Goal: Task Accomplishment & Management: Manage account settings

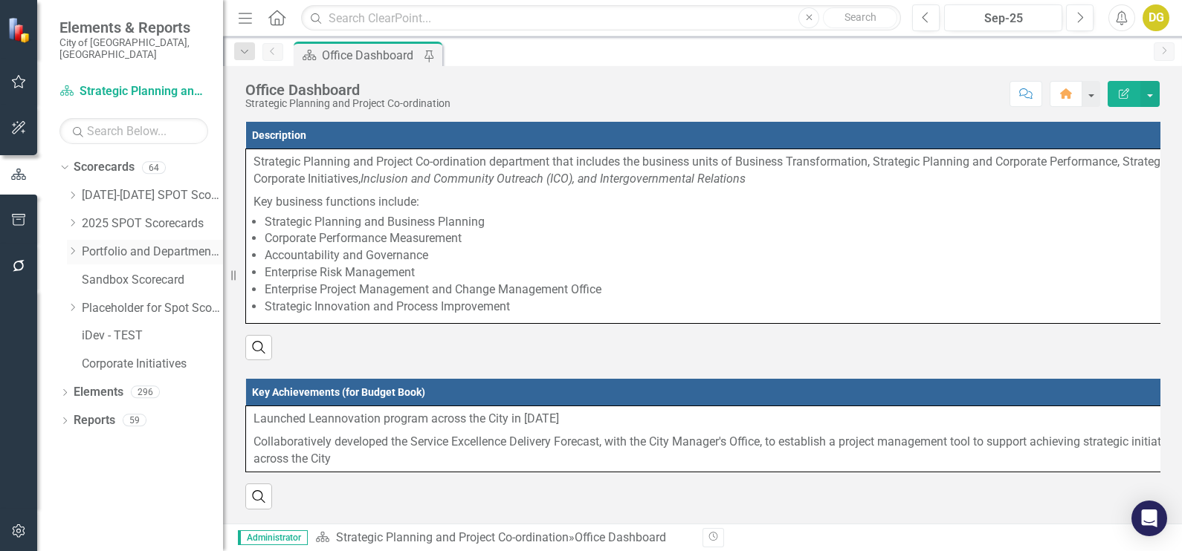
click at [78, 246] on div "Dropdown" at bounding box center [74, 252] width 15 height 13
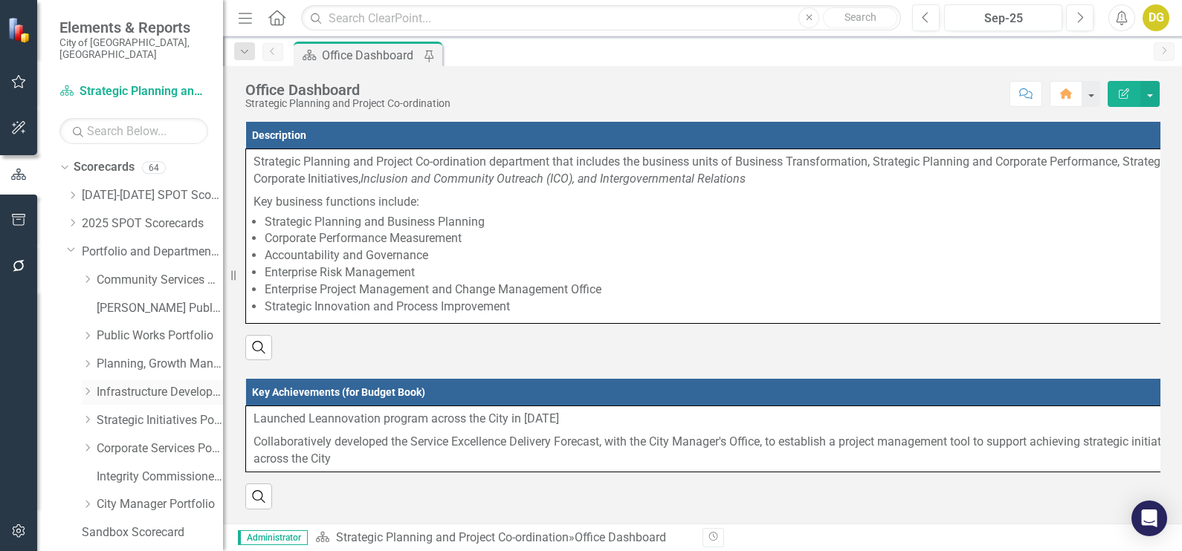
click at [83, 386] on div "Dropdown Infrastructure Development Portfolio" at bounding box center [152, 393] width 141 height 25
click at [88, 387] on icon "Dropdown" at bounding box center [87, 391] width 11 height 9
click at [145, 496] on link "Facilities and Parks Delivery" at bounding box center [166, 504] width 111 height 17
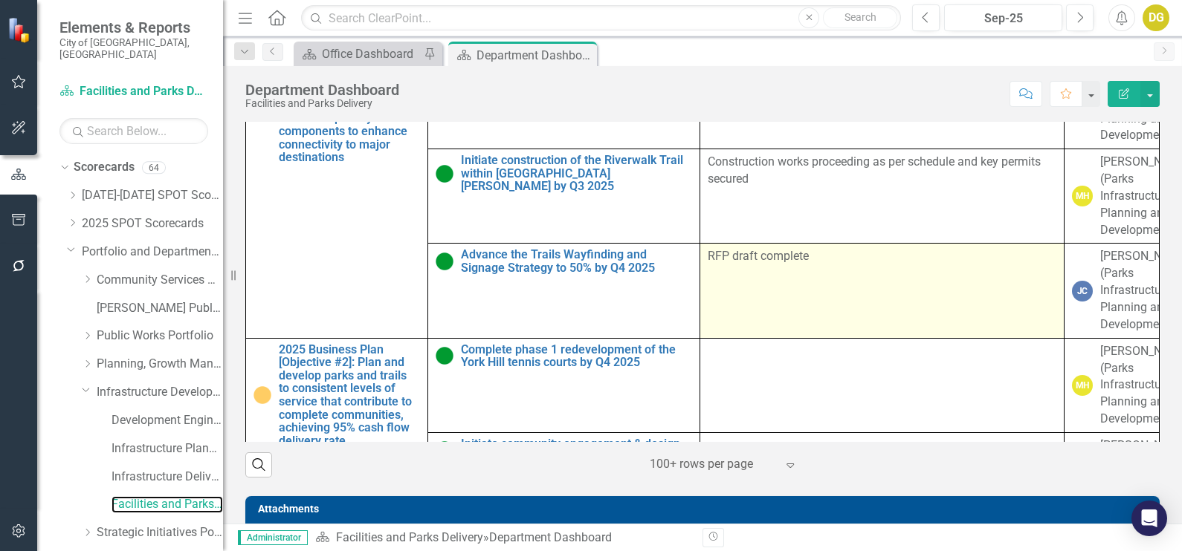
scroll to position [1113, 0]
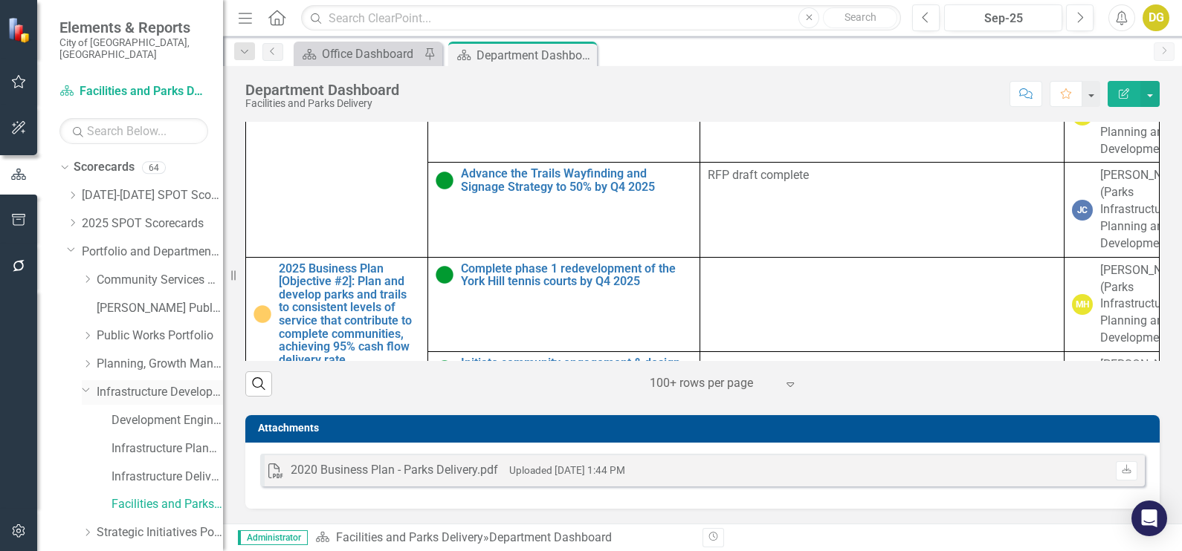
click at [82, 381] on div "Dropdown Infrastructure Development Portfolio" at bounding box center [152, 393] width 141 height 25
click at [89, 360] on icon "Dropdown" at bounding box center [87, 364] width 11 height 9
click at [135, 470] on link "Legal Counsel Planning, Growth Management and Housing Delivery" at bounding box center [166, 477] width 111 height 17
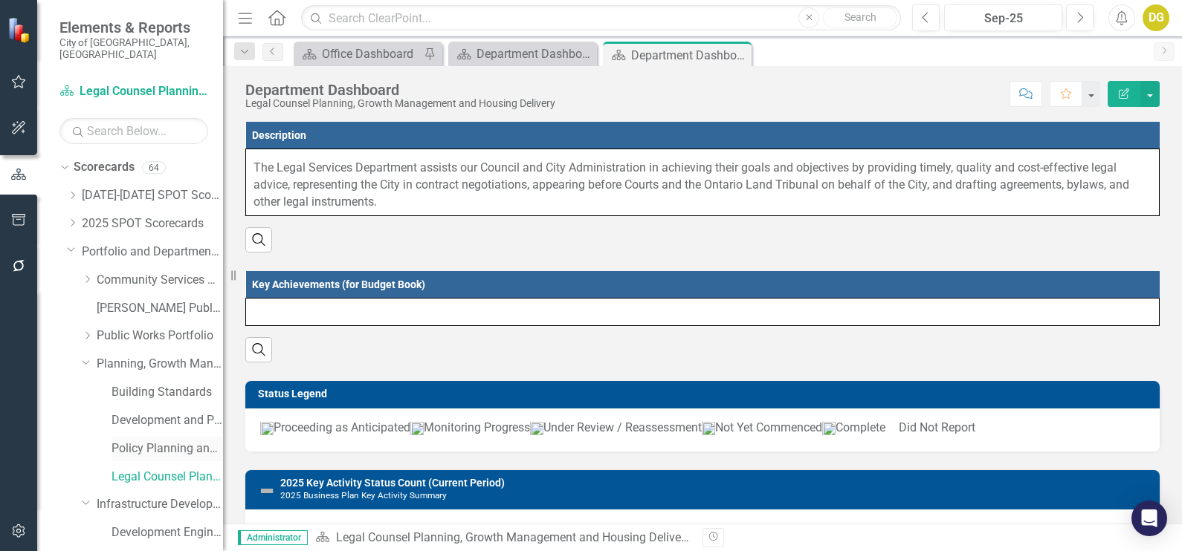
click at [123, 441] on link "Policy Planning and Special Programs" at bounding box center [166, 449] width 111 height 17
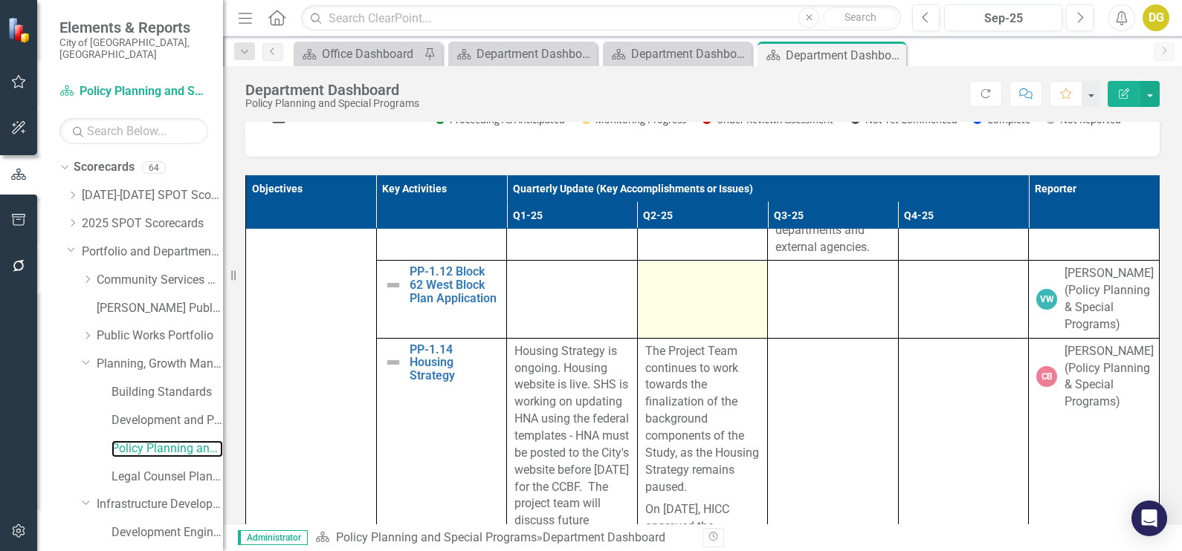
scroll to position [2693, 0]
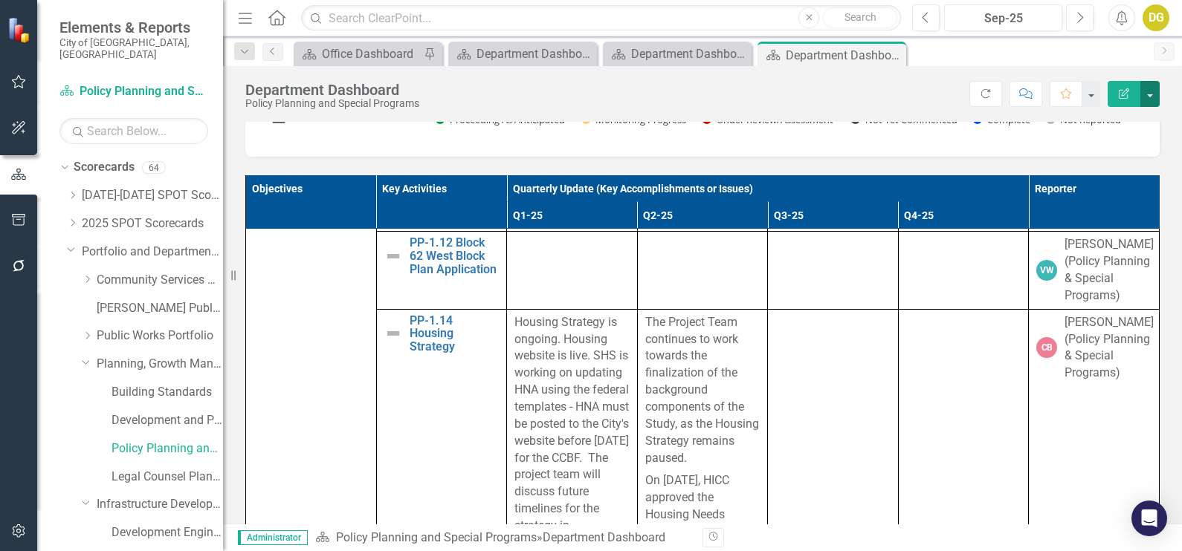
click at [1148, 91] on button "button" at bounding box center [1149, 94] width 19 height 26
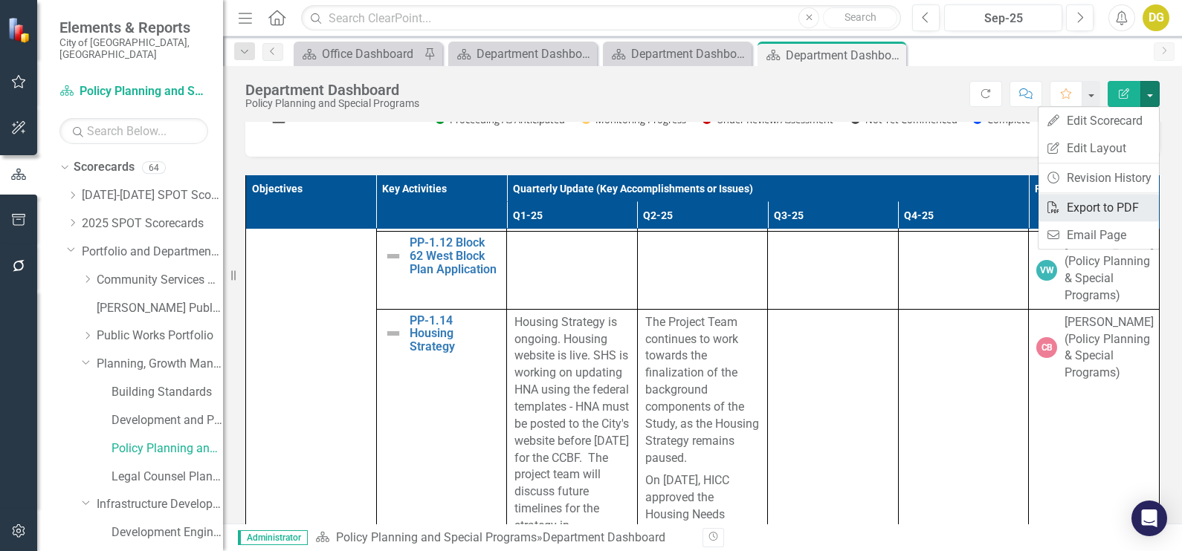
click at [1098, 206] on link "PDF Export to PDF" at bounding box center [1098, 207] width 120 height 27
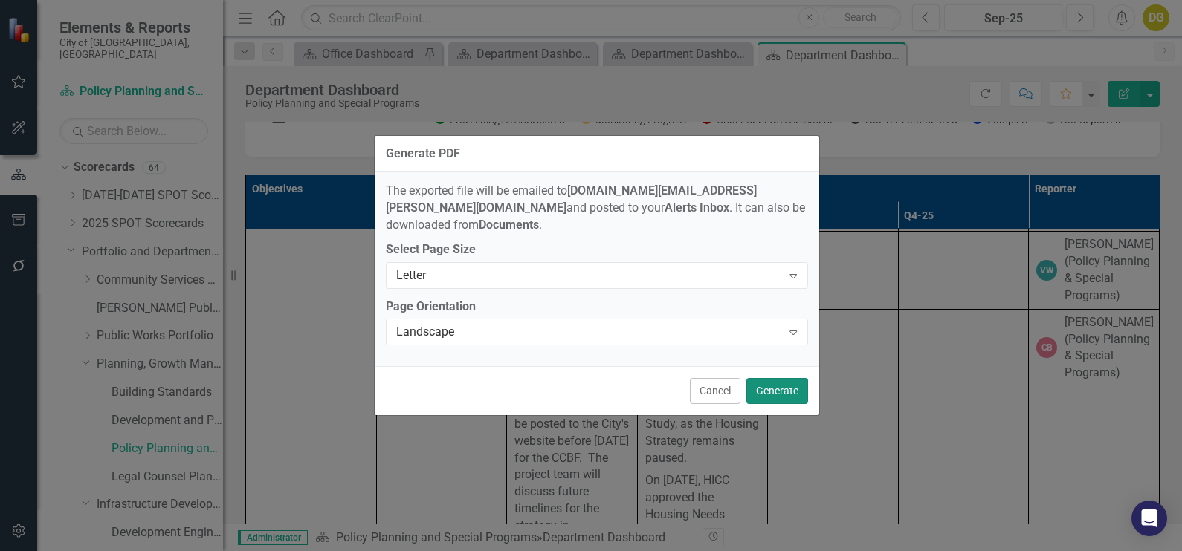
drag, startPoint x: 783, startPoint y: 385, endPoint x: 761, endPoint y: 380, distance: 22.2
click at [781, 385] on button "Generate" at bounding box center [777, 391] width 62 height 26
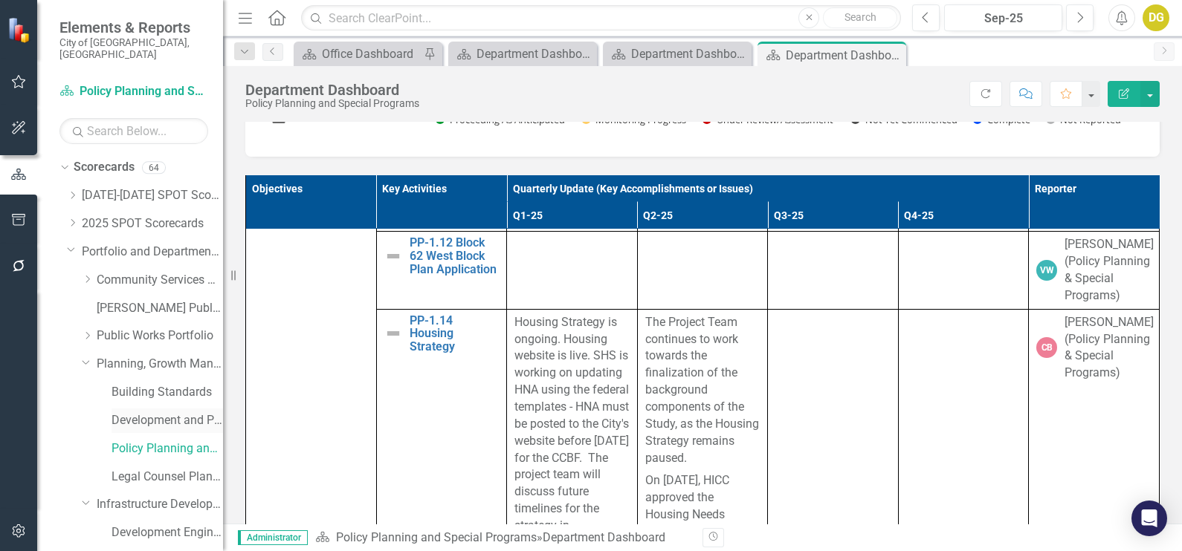
click at [135, 412] on link "Development and Parks Planning" at bounding box center [166, 420] width 111 height 17
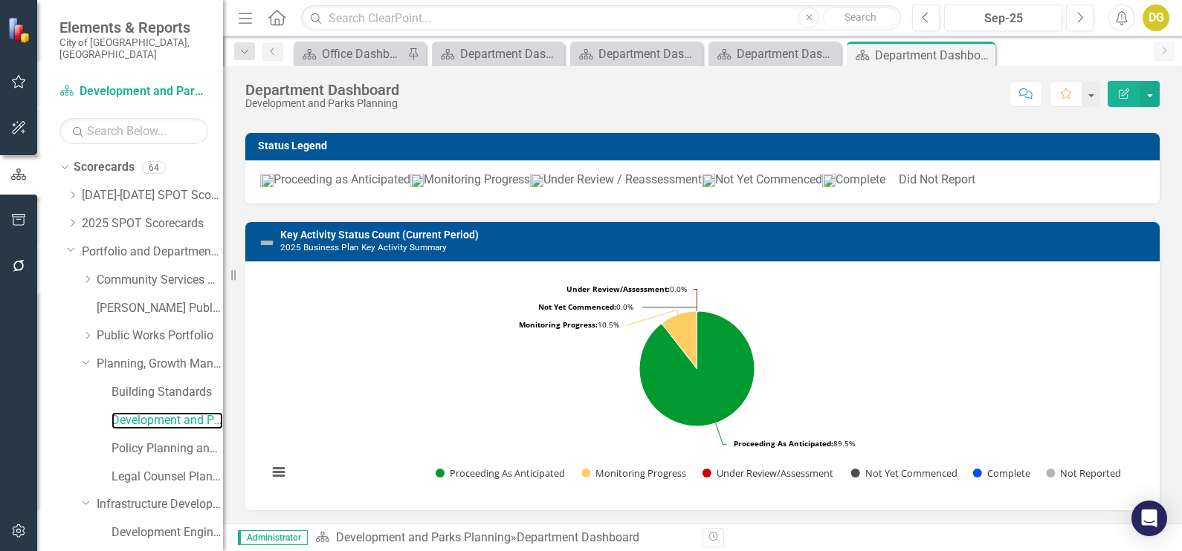
scroll to position [371, 0]
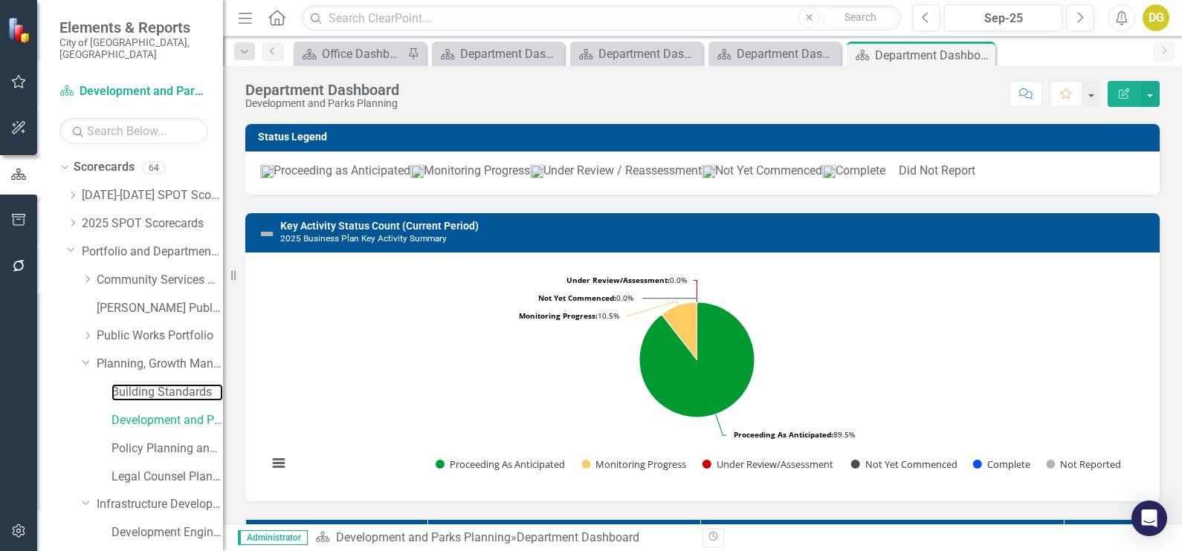
click at [146, 388] on link "Building Standards" at bounding box center [166, 392] width 111 height 17
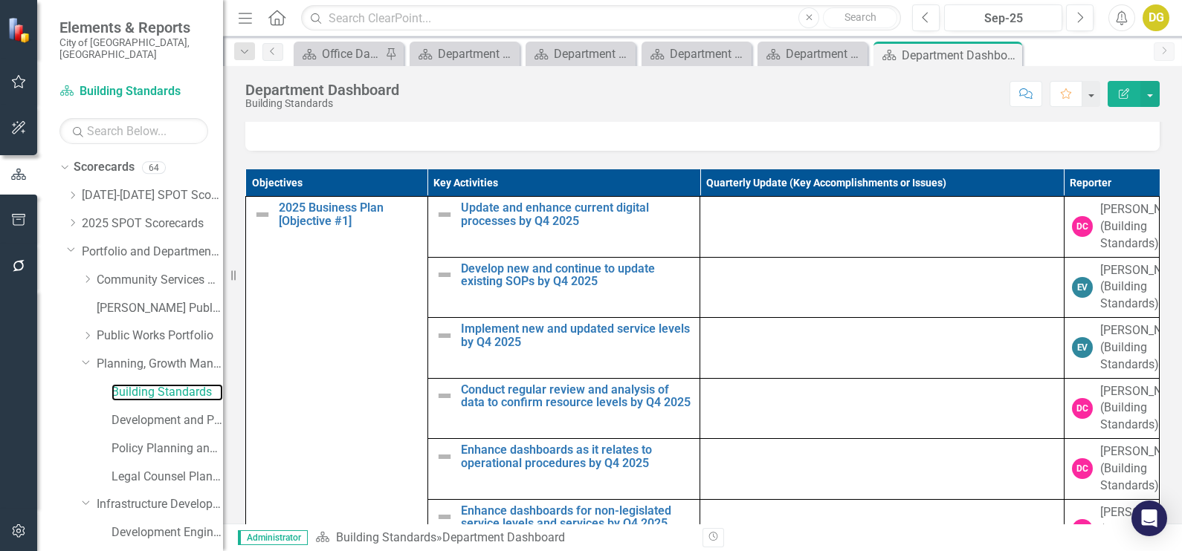
scroll to position [836, 0]
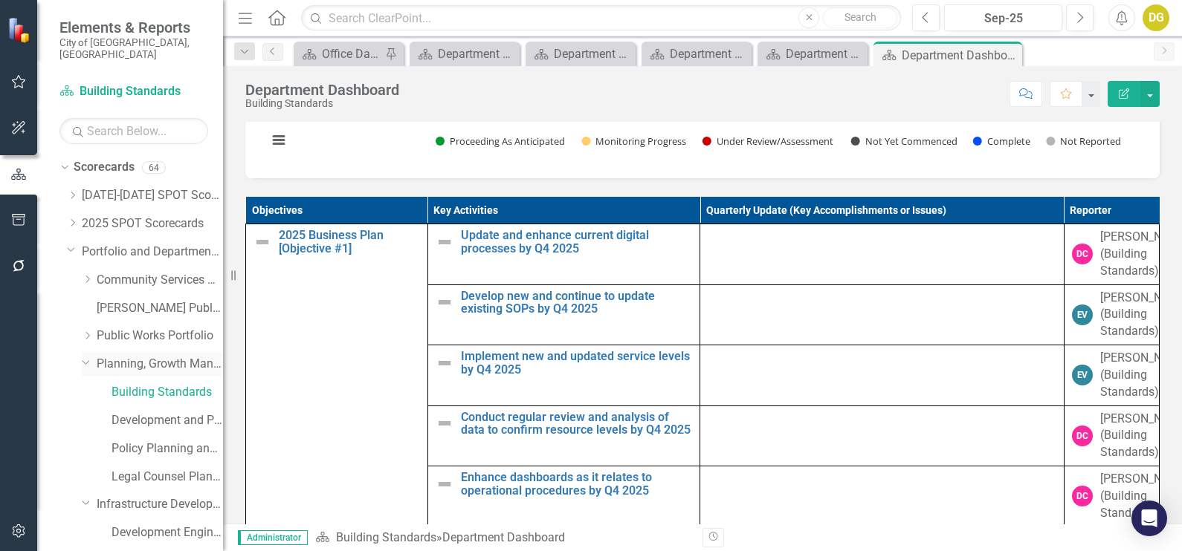
click at [84, 356] on icon "Dropdown" at bounding box center [86, 361] width 9 height 11
click at [84, 384] on icon "Dropdown" at bounding box center [86, 389] width 9 height 11
click at [89, 415] on icon "Dropdown" at bounding box center [87, 419] width 11 height 9
click at [147, 441] on link "Office of the City Clerk" at bounding box center [166, 449] width 111 height 17
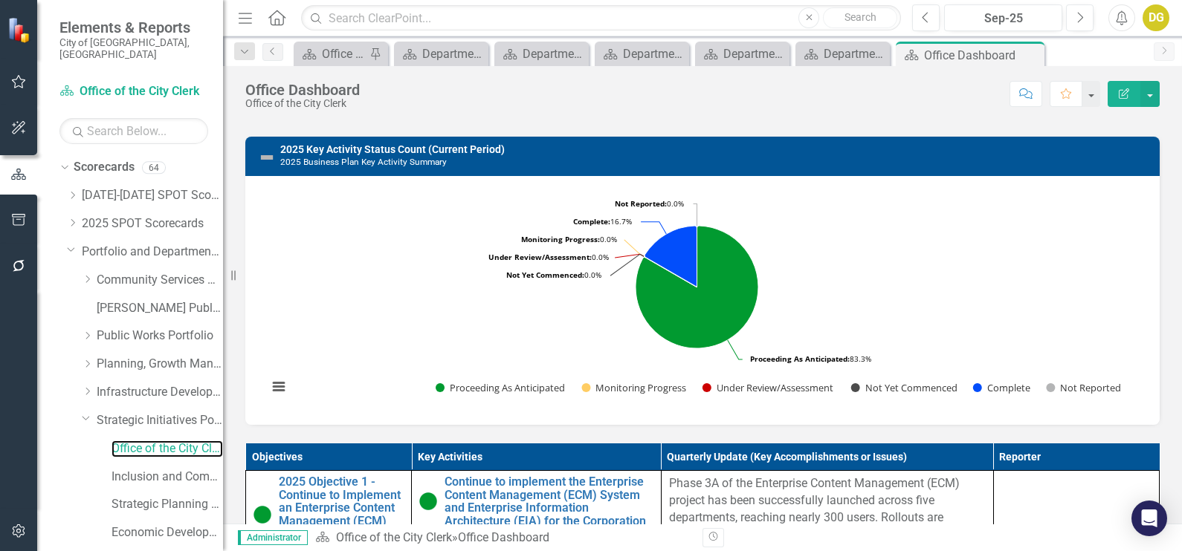
scroll to position [742, 0]
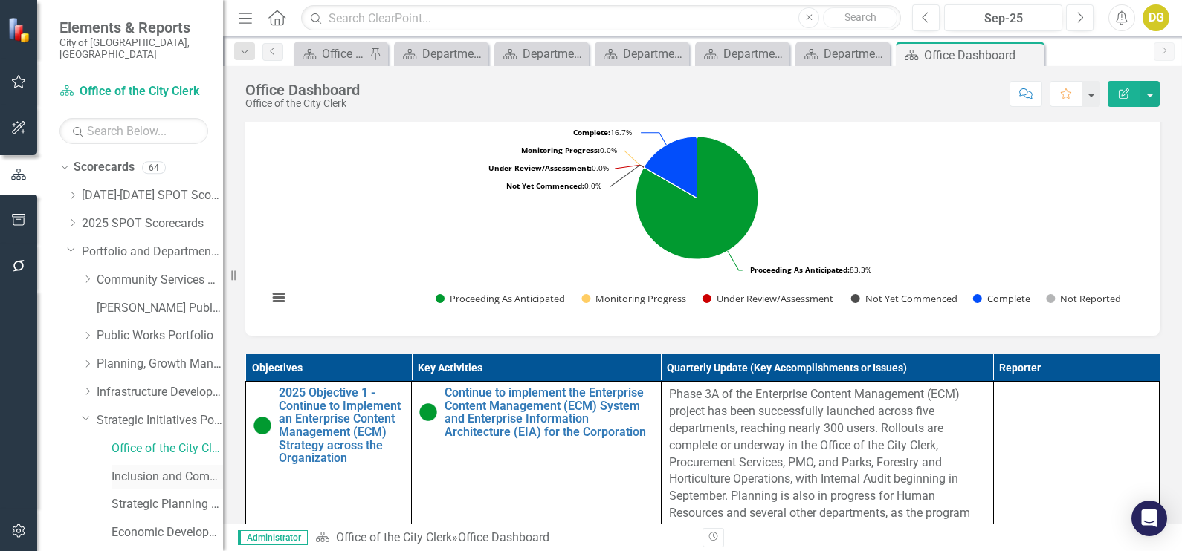
click at [142, 465] on div "Inclusion and Community Outreach" at bounding box center [166, 477] width 111 height 25
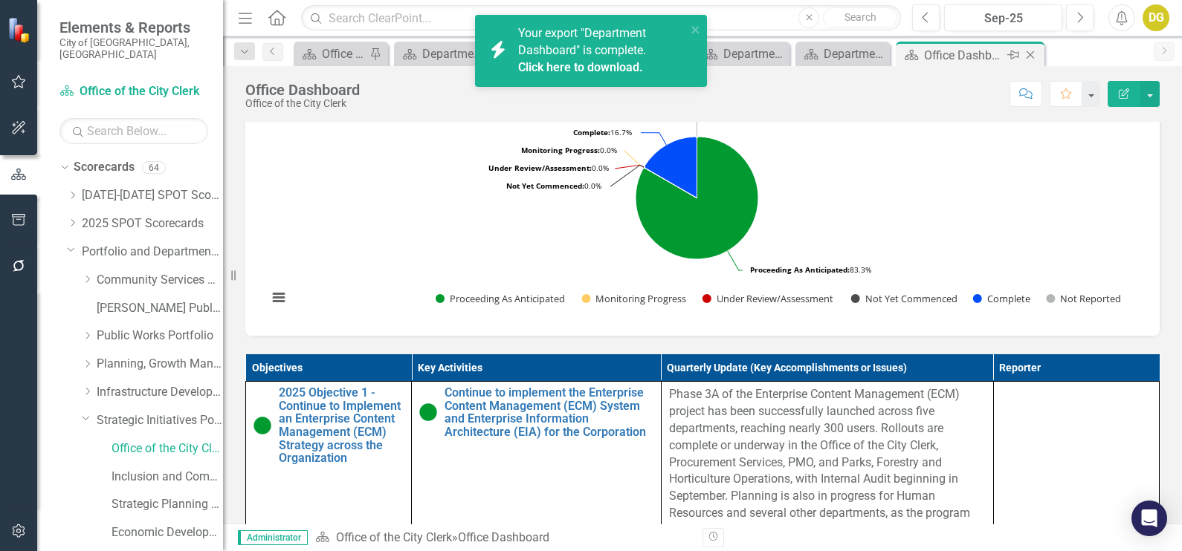
click at [1029, 56] on icon "Close" at bounding box center [1030, 55] width 15 height 12
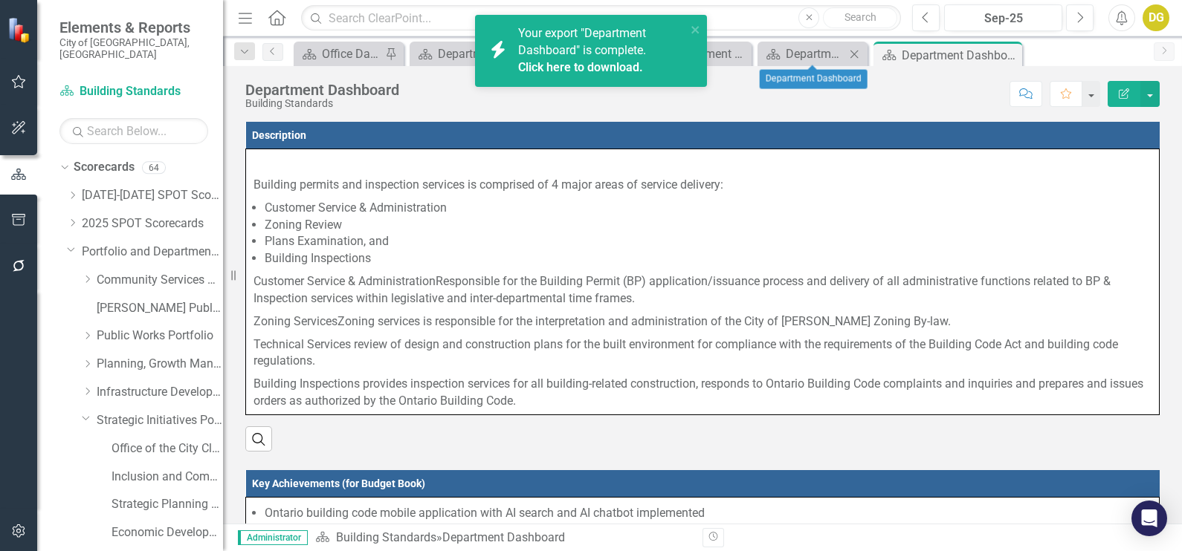
click at [855, 56] on icon "Close" at bounding box center [853, 54] width 15 height 12
click at [832, 51] on icon "Close" at bounding box center [827, 54] width 15 height 12
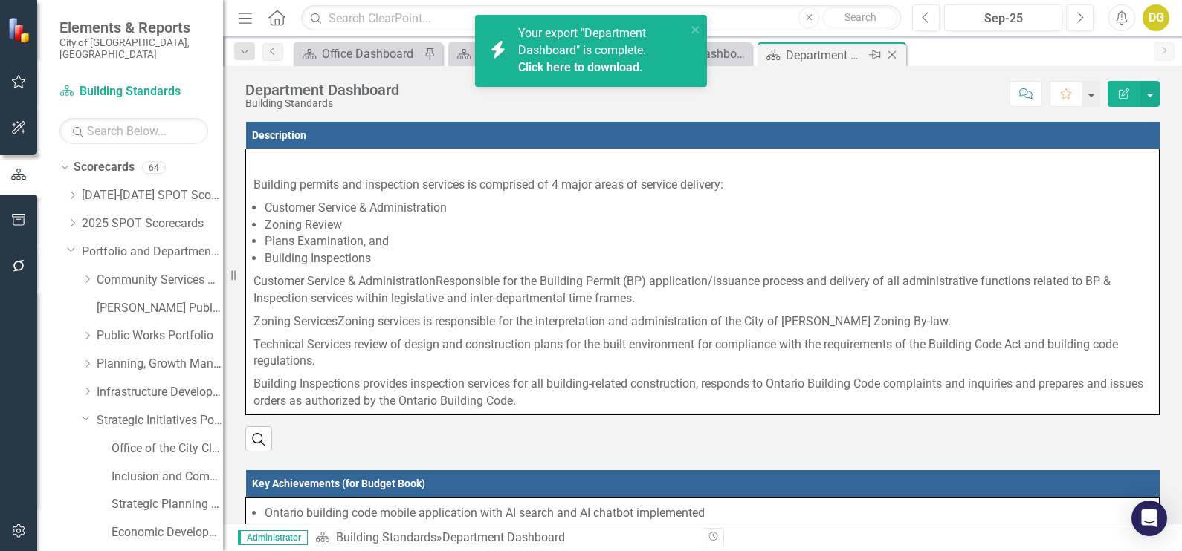
click at [892, 52] on icon "Close" at bounding box center [891, 55] width 15 height 12
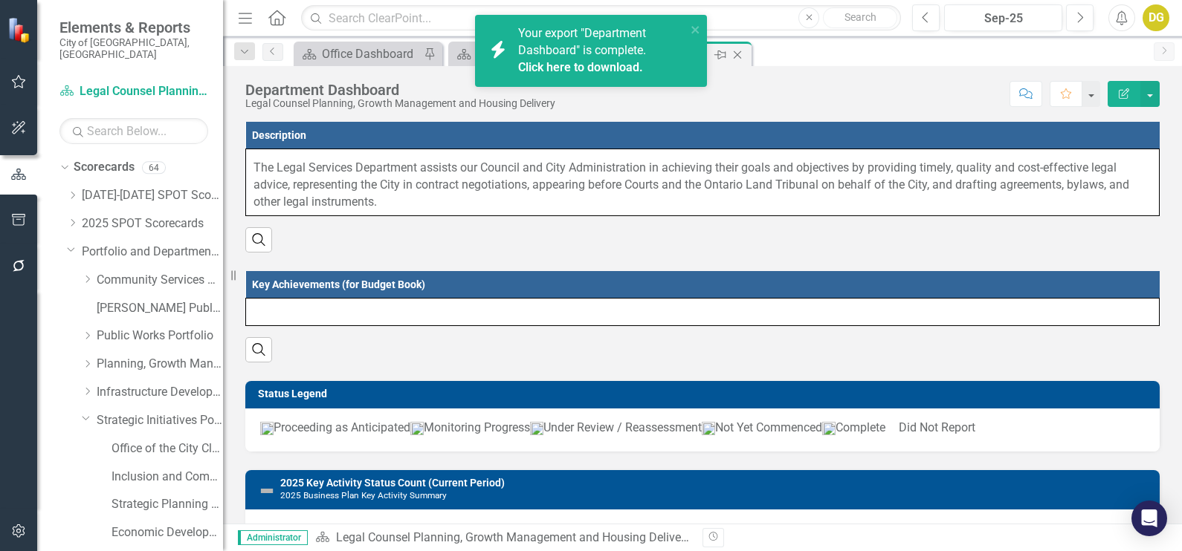
click at [739, 52] on icon at bounding box center [738, 55] width 8 height 8
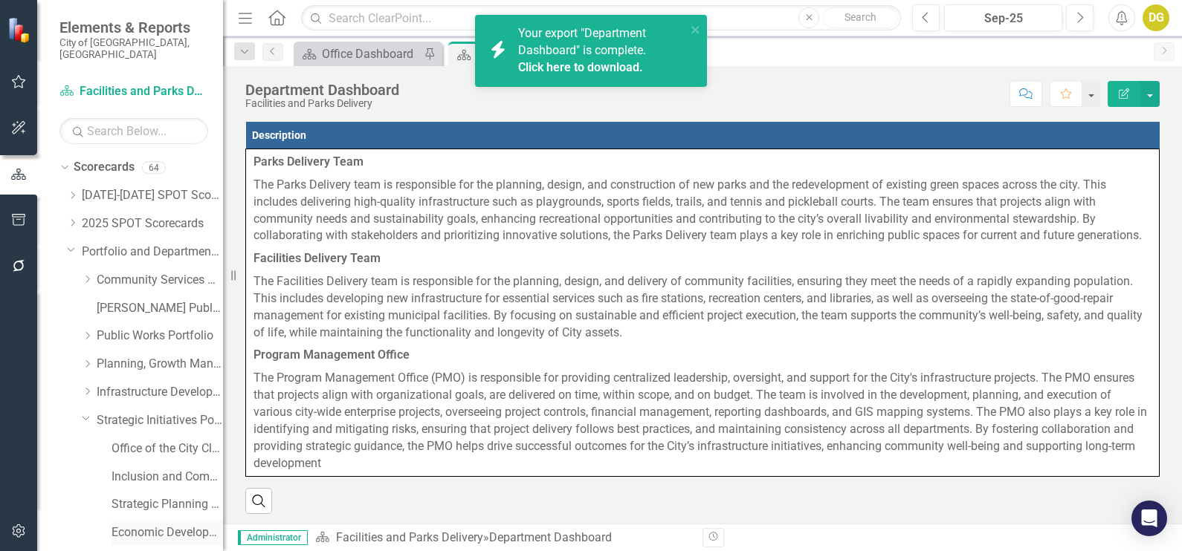
click at [147, 525] on link "Economic Development" at bounding box center [166, 533] width 111 height 17
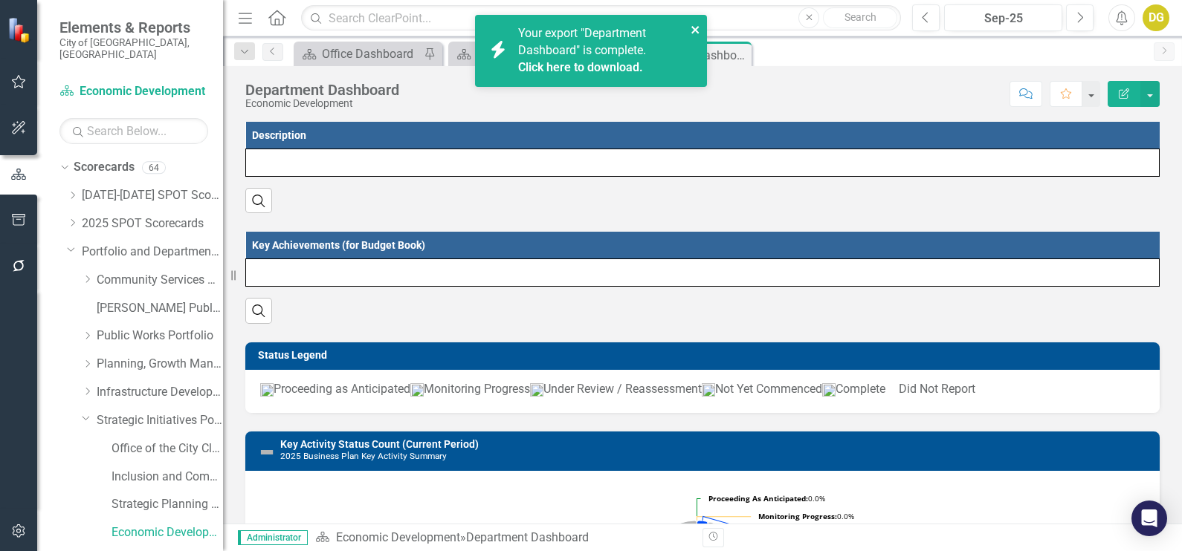
click at [691, 28] on icon "close" at bounding box center [695, 30] width 10 height 12
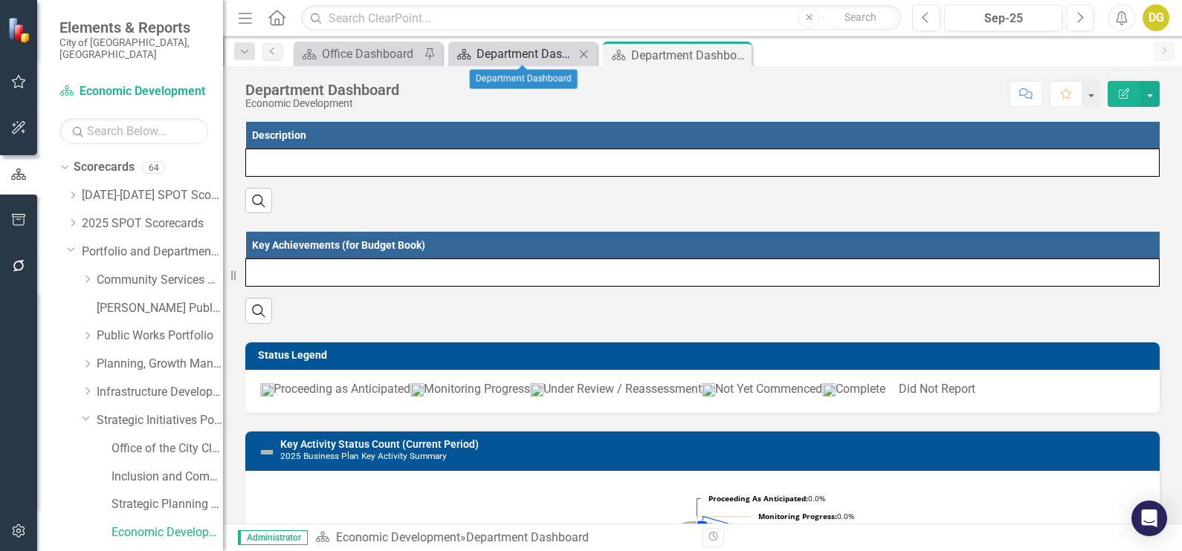
click at [494, 48] on div "Department Dashboard" at bounding box center [525, 54] width 98 height 19
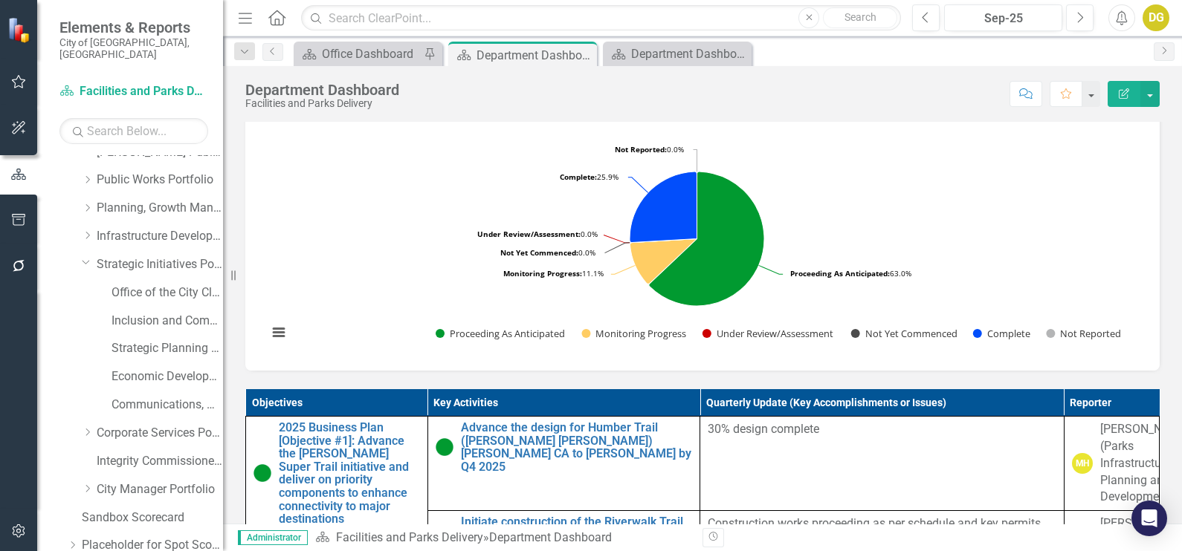
scroll to position [185, 0]
click at [90, 175] on icon "Dropdown" at bounding box center [87, 179] width 11 height 9
click at [132, 199] on link "Building Standards" at bounding box center [166, 207] width 111 height 17
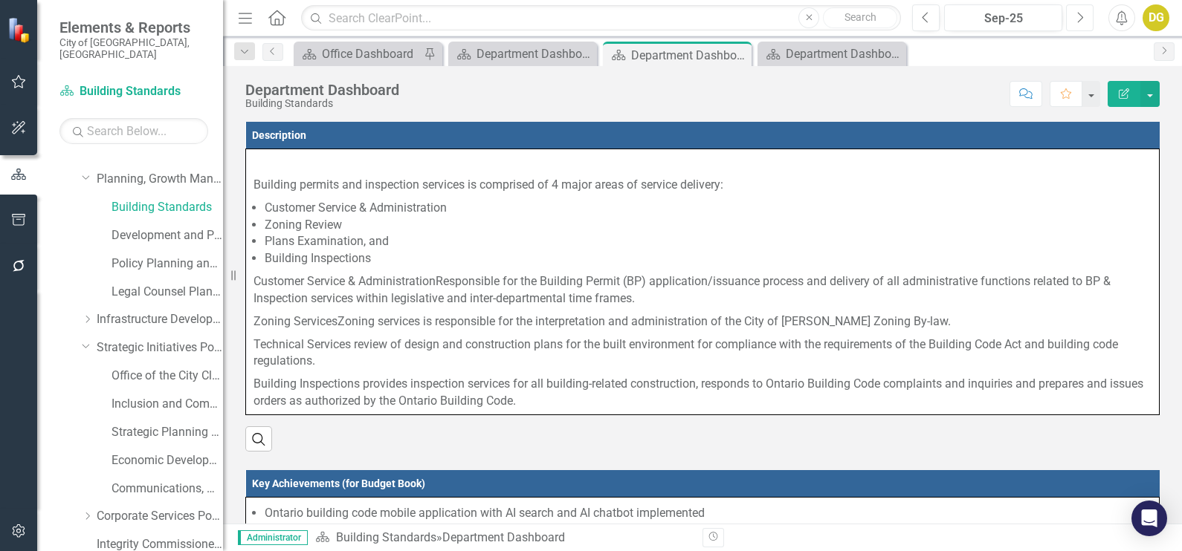
click at [1075, 16] on icon "Next" at bounding box center [1079, 17] width 8 height 13
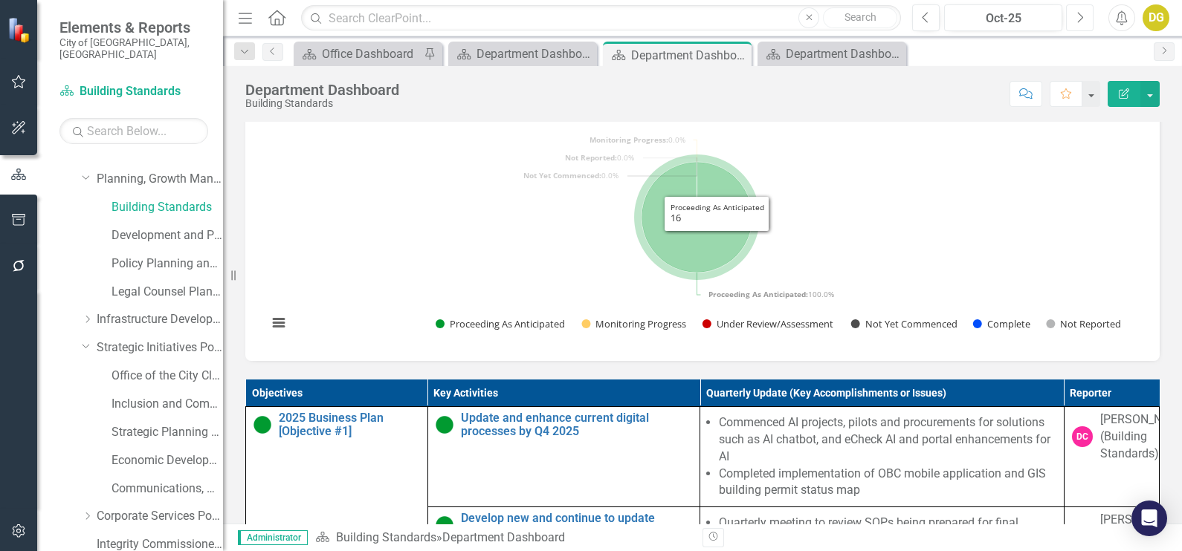
scroll to position [185, 0]
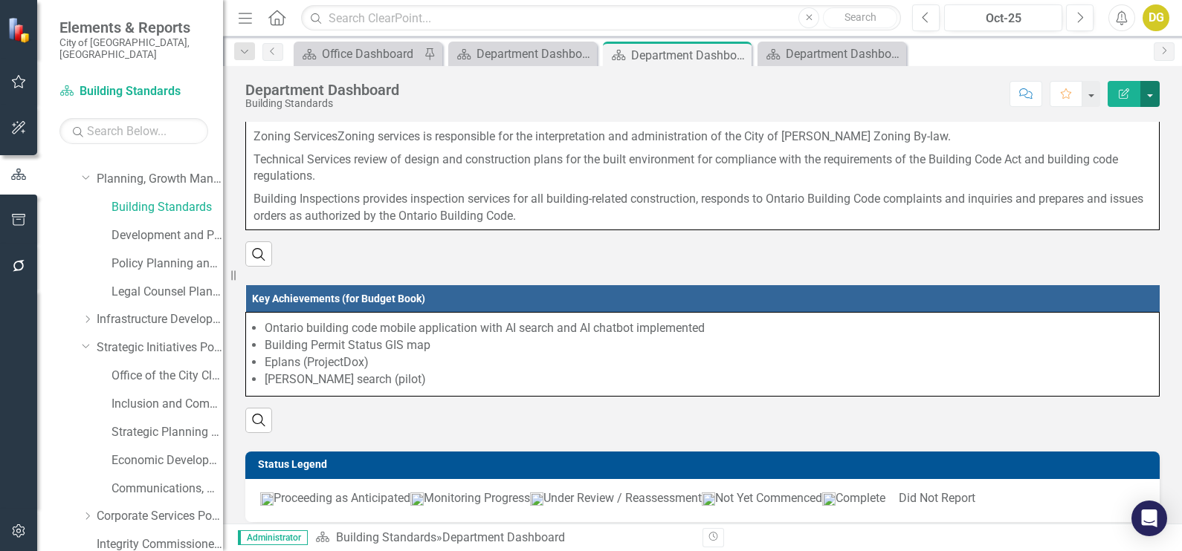
click at [1153, 91] on button "button" at bounding box center [1149, 94] width 19 height 26
click at [1096, 204] on link "PDF Export to PDF" at bounding box center [1098, 207] width 120 height 27
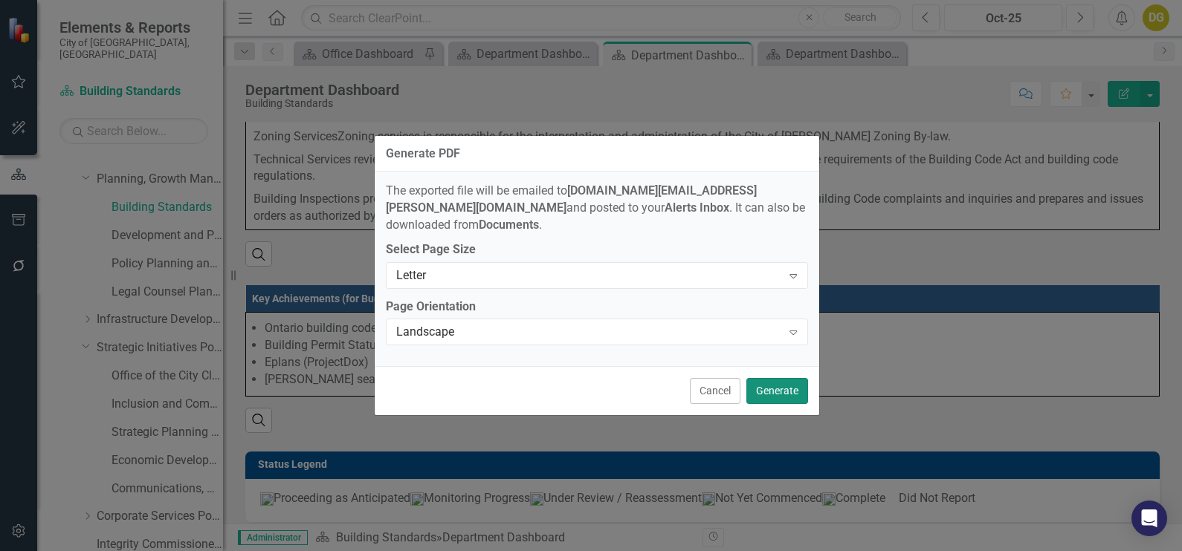
click at [761, 388] on button "Generate" at bounding box center [777, 391] width 62 height 26
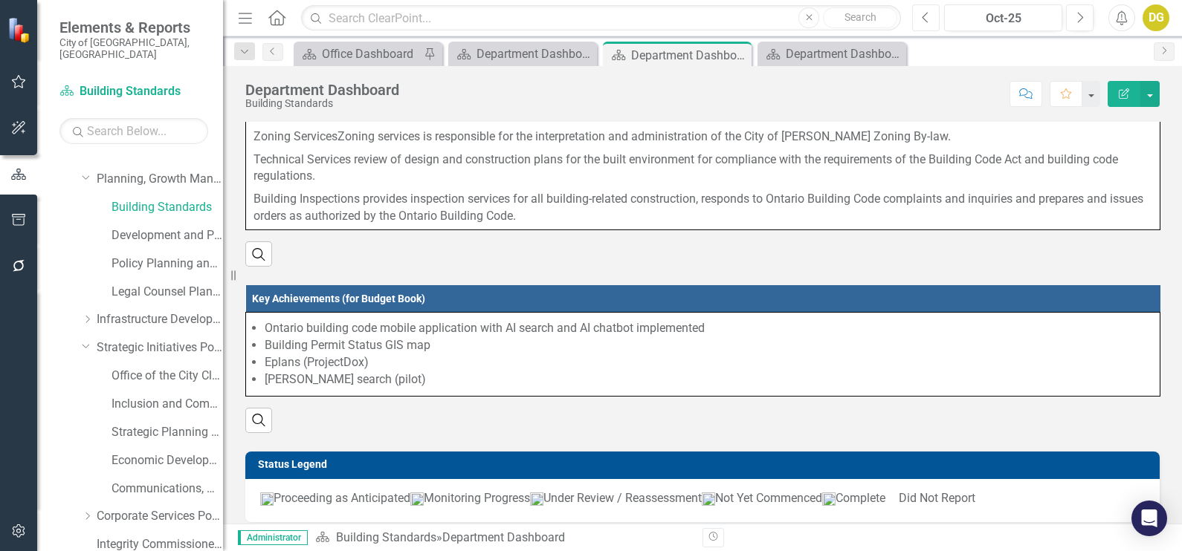
click at [927, 16] on icon "Previous" at bounding box center [926, 17] width 8 height 13
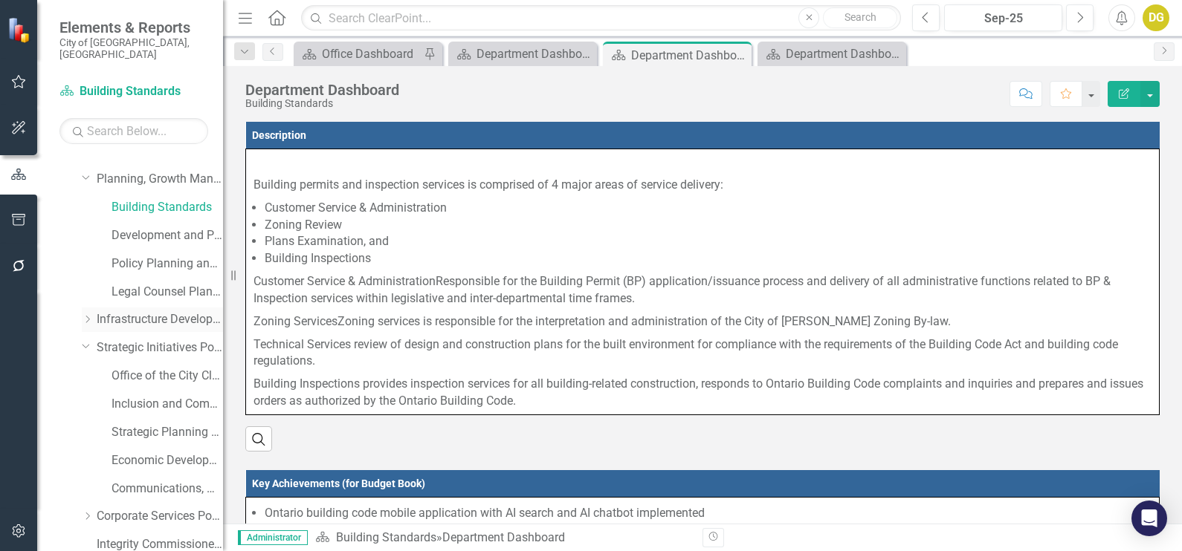
click at [89, 315] on icon "Dropdown" at bounding box center [87, 319] width 11 height 9
click at [123, 368] on link "Infrastructure Planning and Corporate Asset Management" at bounding box center [166, 376] width 111 height 17
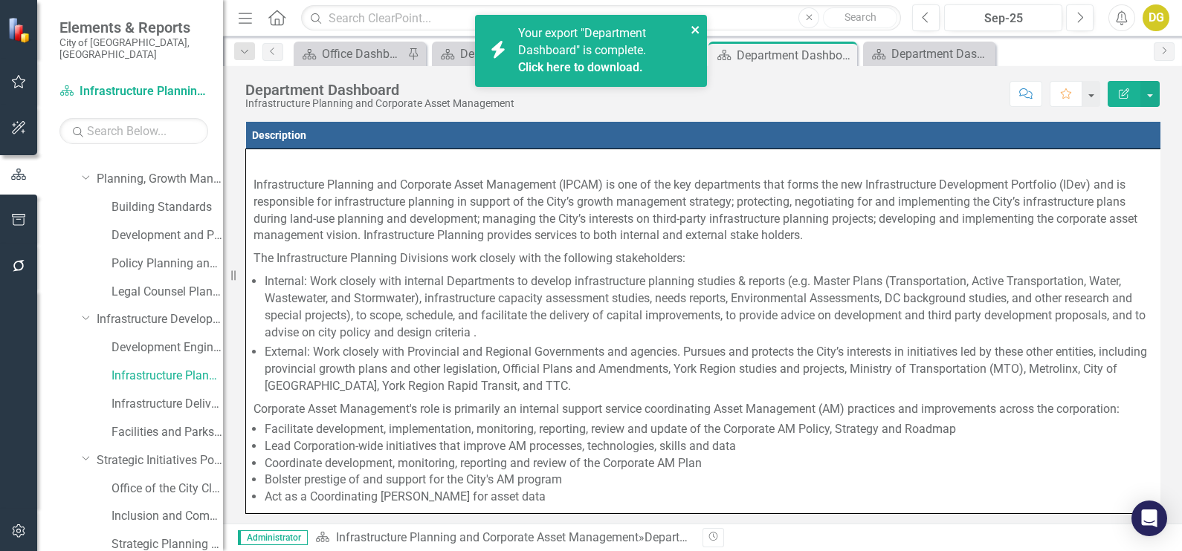
click at [693, 30] on icon "close" at bounding box center [694, 29] width 7 height 7
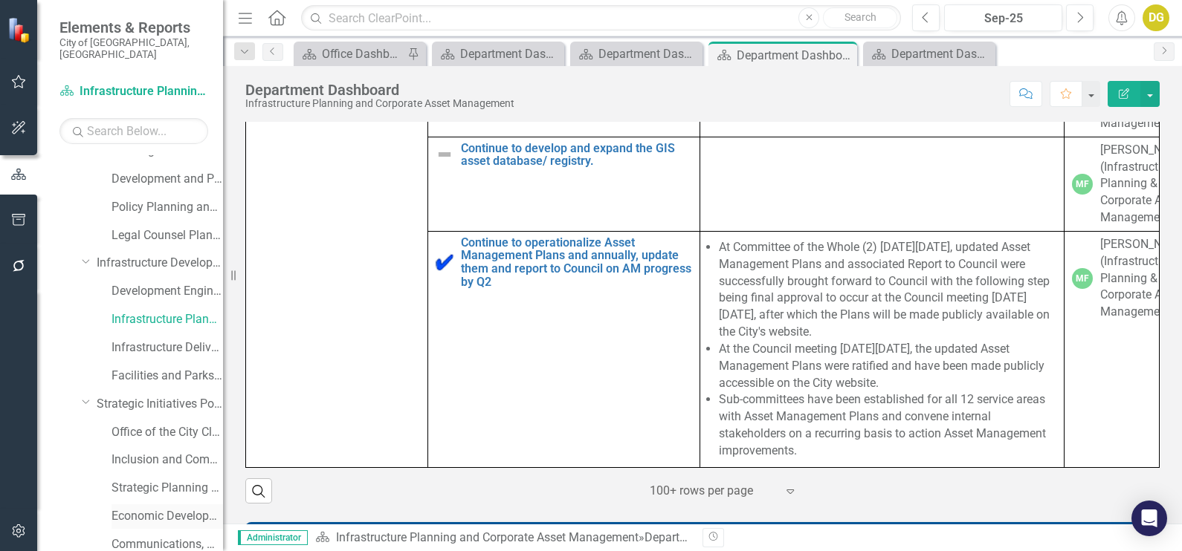
scroll to position [491, 0]
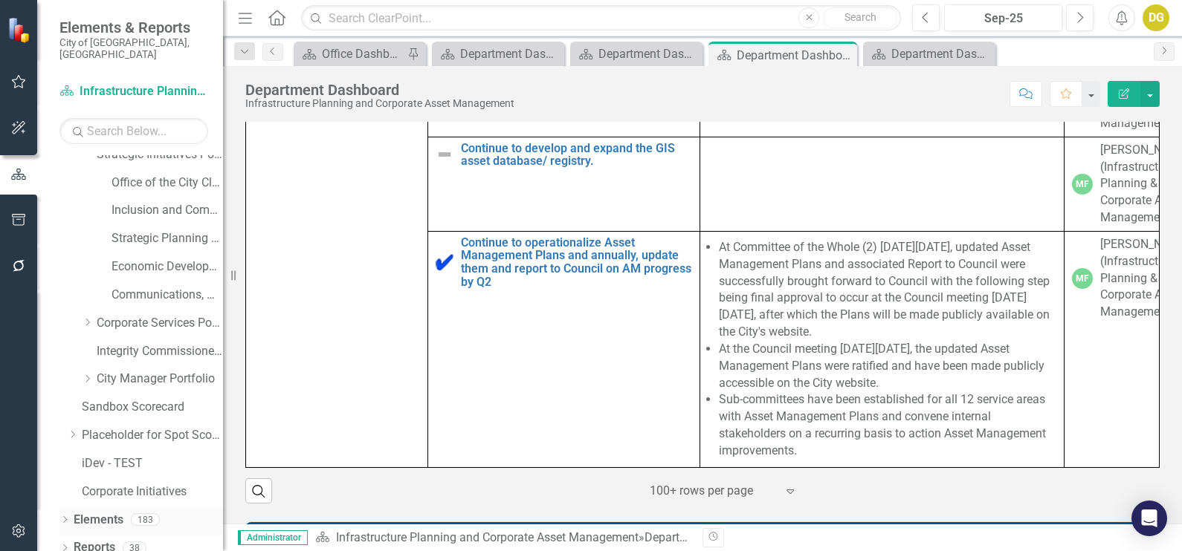
click at [96, 512] on link "Elements" at bounding box center [99, 520] width 50 height 17
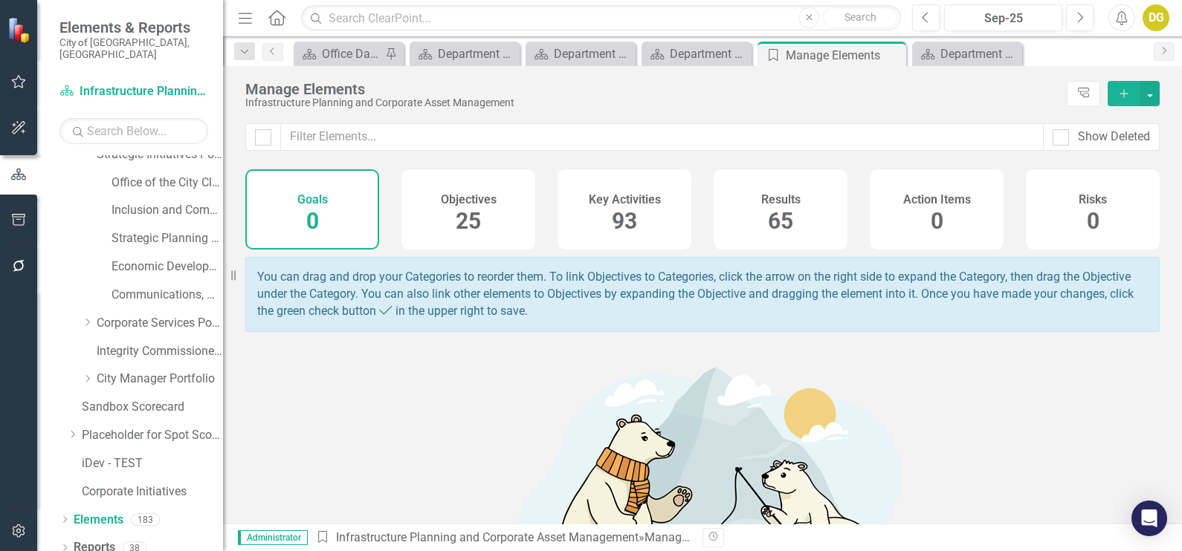
click at [606, 202] on h4 "Key Activities" at bounding box center [625, 199] width 72 height 13
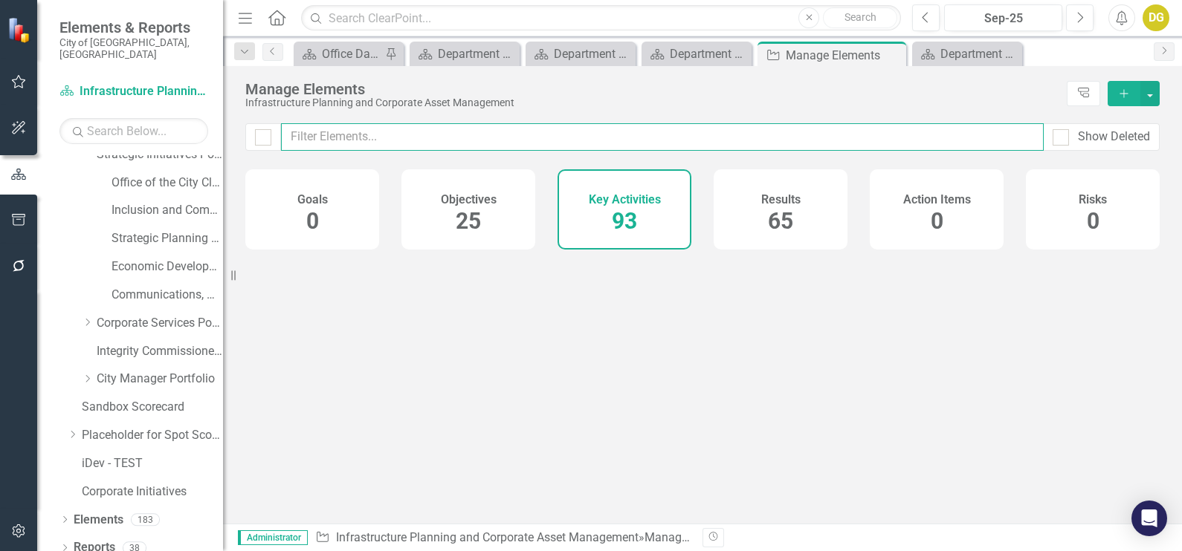
click at [550, 140] on input "text" at bounding box center [662, 136] width 762 height 27
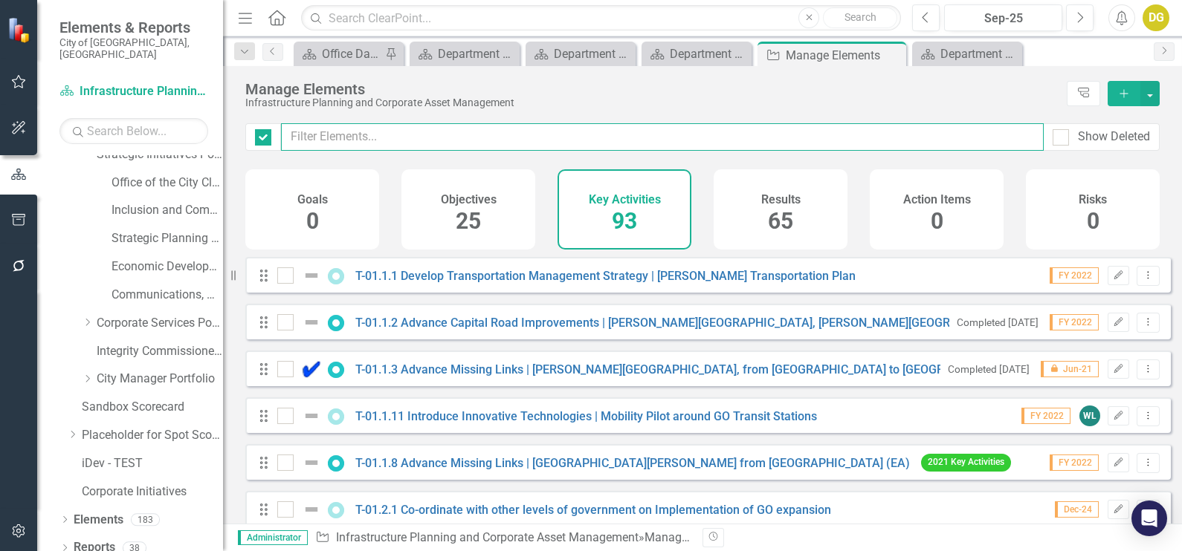
checkbox input "false"
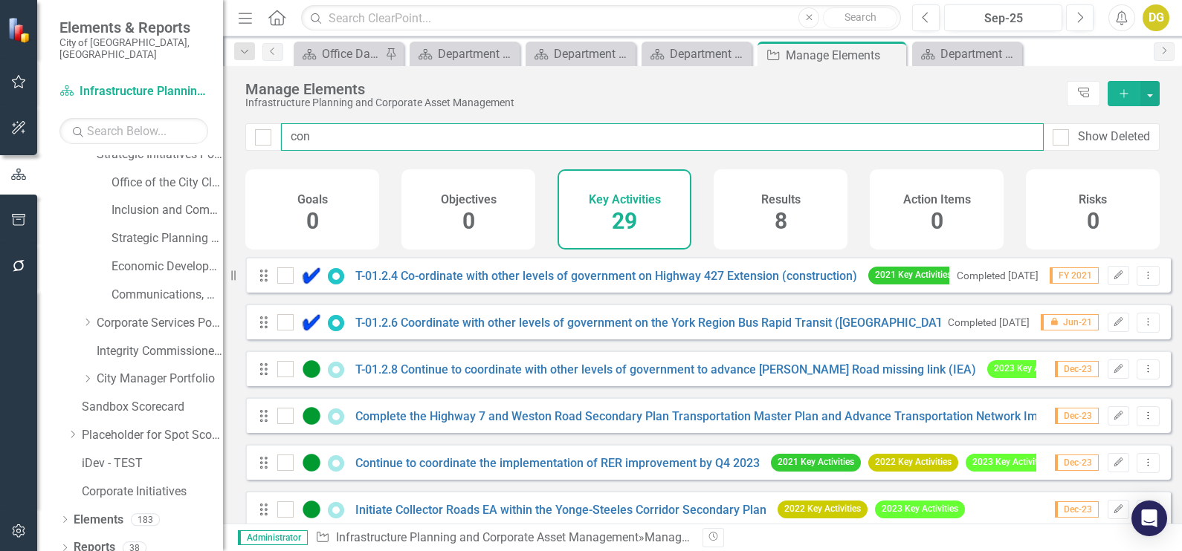
type input "cond"
checkbox input "false"
type input "condu"
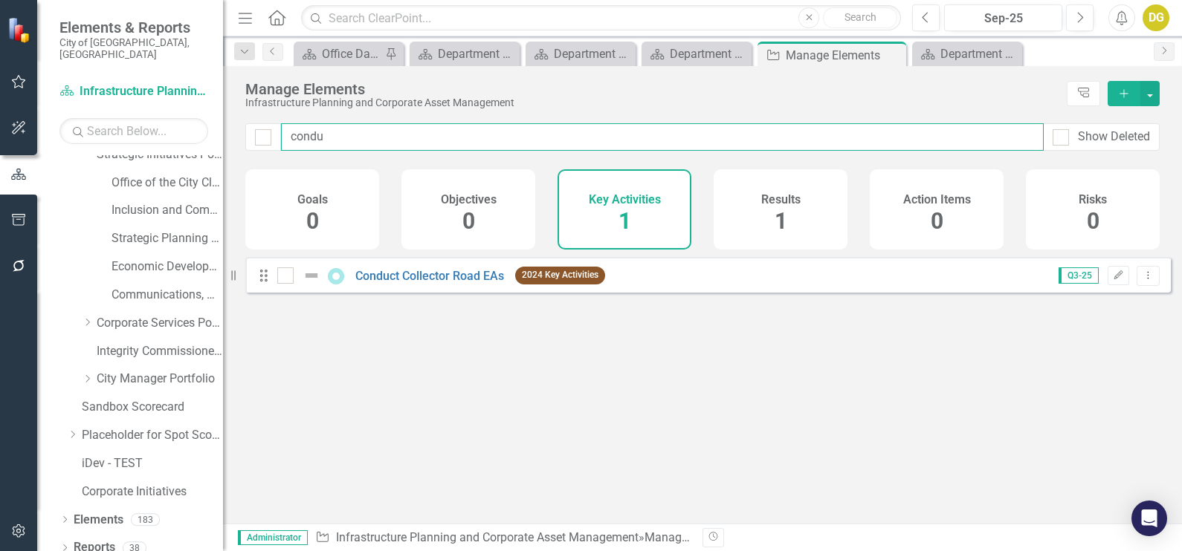
checkbox input "false"
type input "conduc"
checkbox input "false"
type input "conduc"
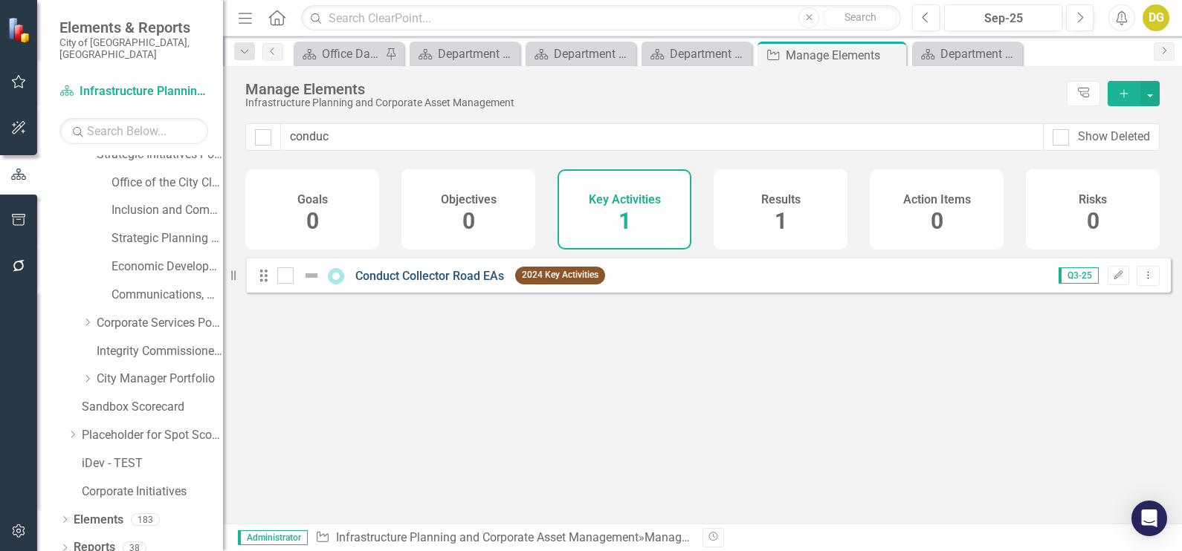
click at [384, 283] on link "Conduct Collector Road EAs" at bounding box center [429, 276] width 149 height 14
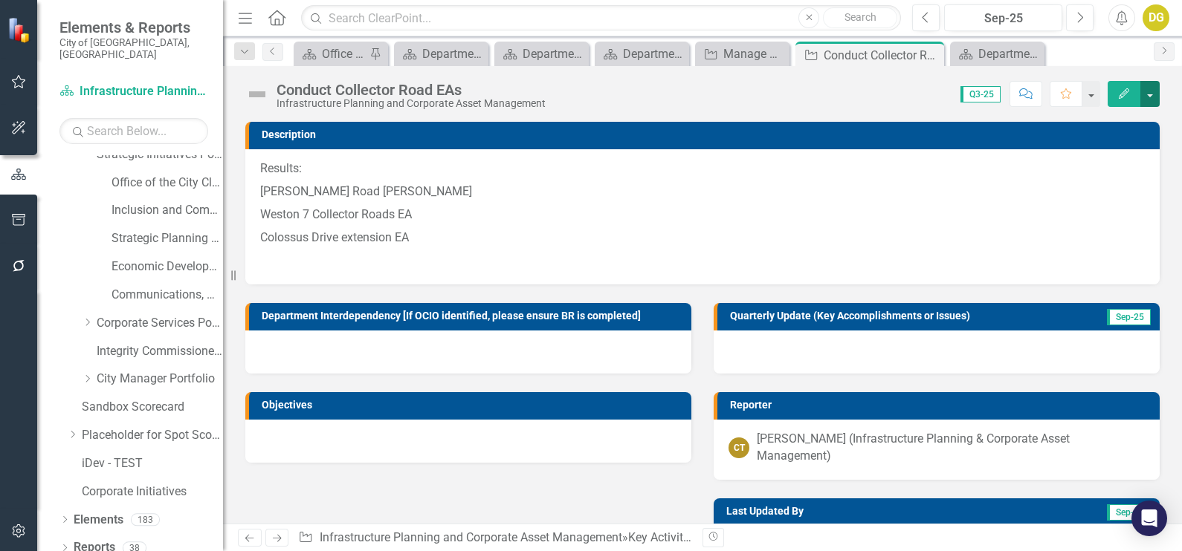
click at [1155, 91] on button "button" at bounding box center [1149, 94] width 19 height 26
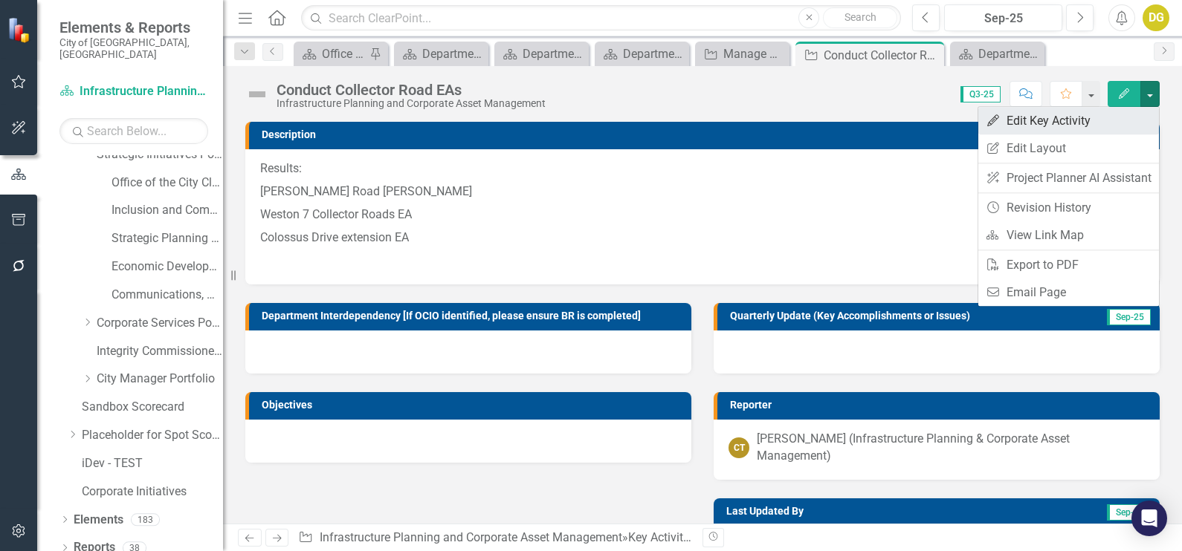
click at [1063, 123] on link "Edit Edit Key Activity" at bounding box center [1068, 120] width 181 height 27
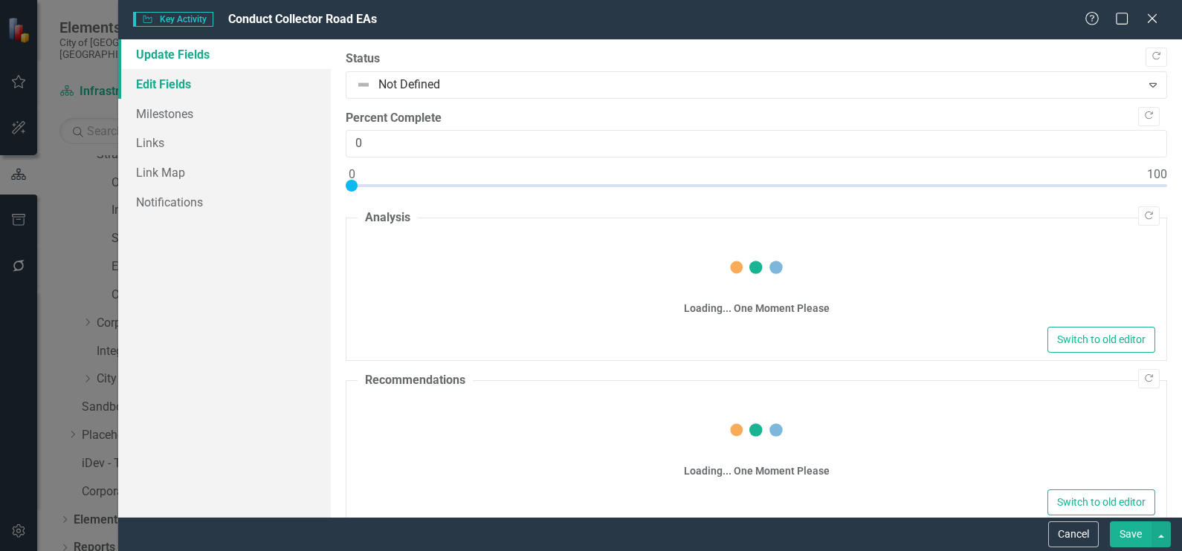
click at [153, 85] on link "Edit Fields" at bounding box center [224, 84] width 213 height 30
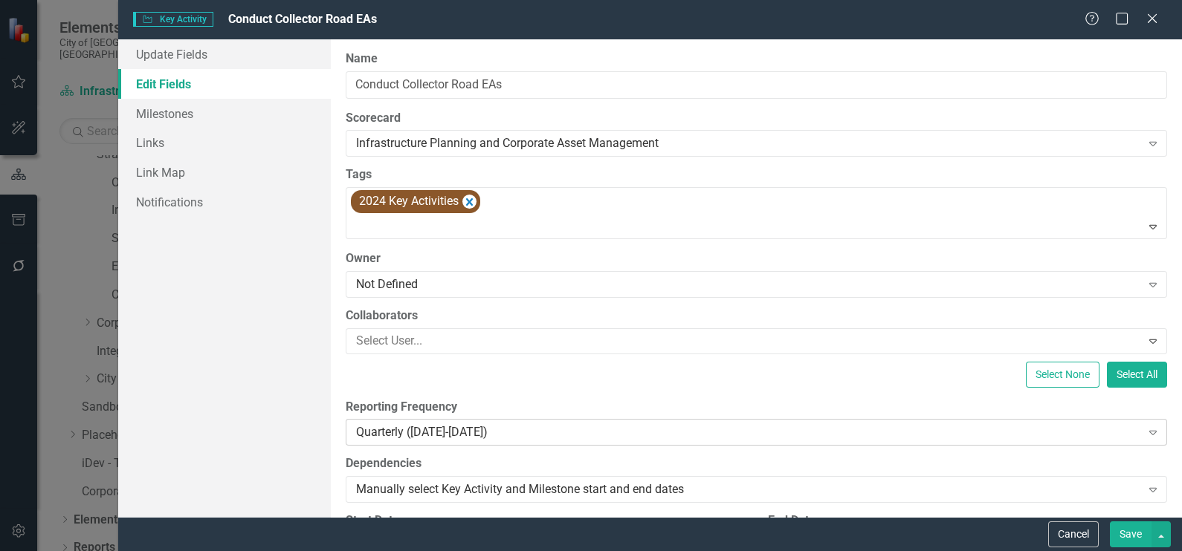
click at [432, 433] on div "Quarterly (2022-2026)" at bounding box center [748, 432] width 784 height 17
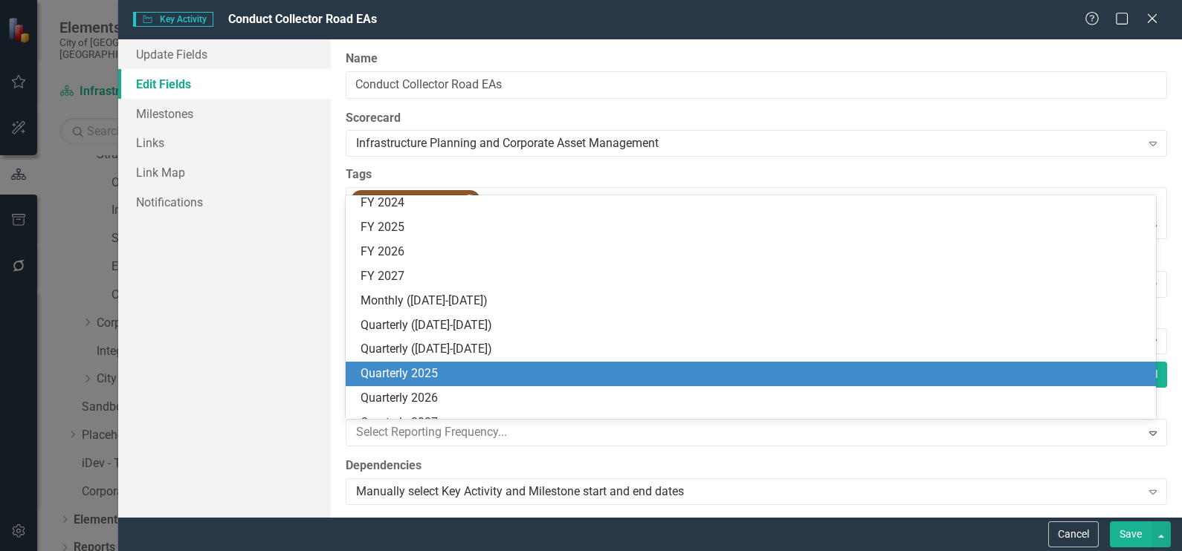
scroll to position [348, 0]
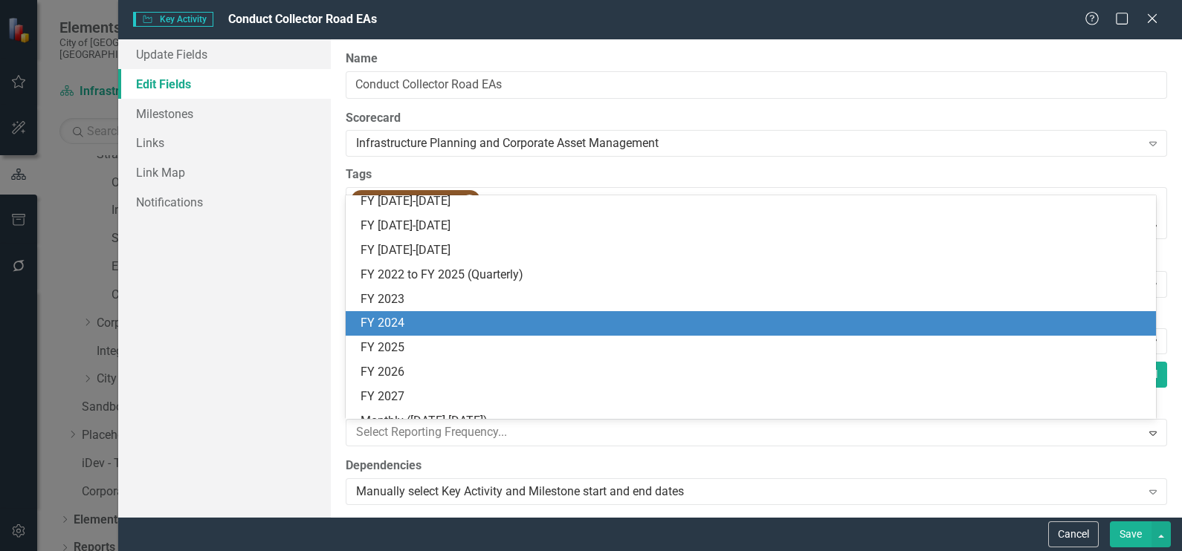
click at [410, 327] on div "FY 2024" at bounding box center [753, 323] width 786 height 17
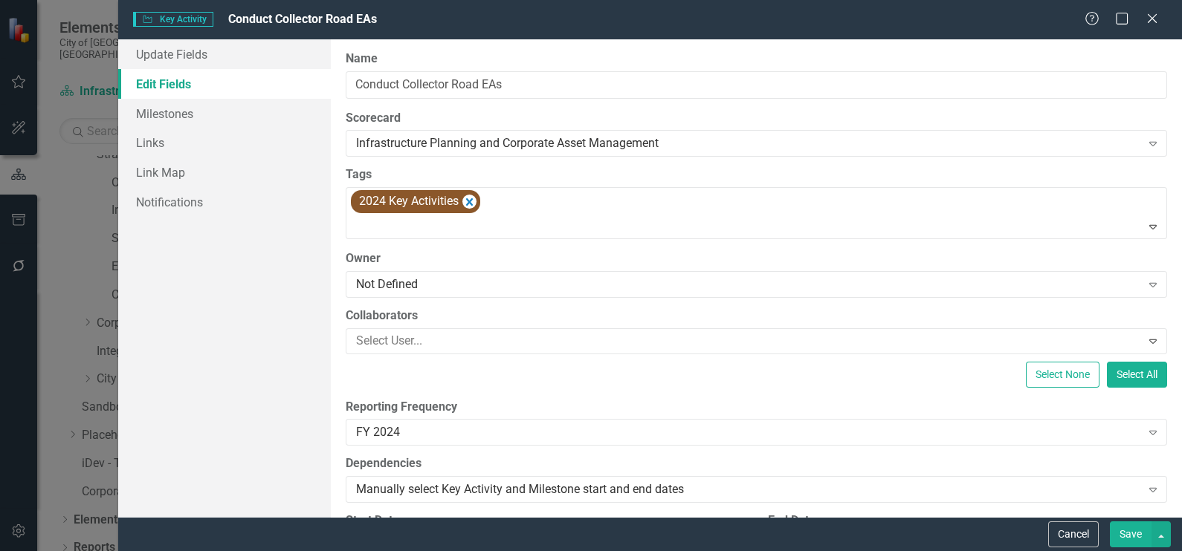
click at [1126, 530] on button "Save" at bounding box center [1131, 535] width 42 height 26
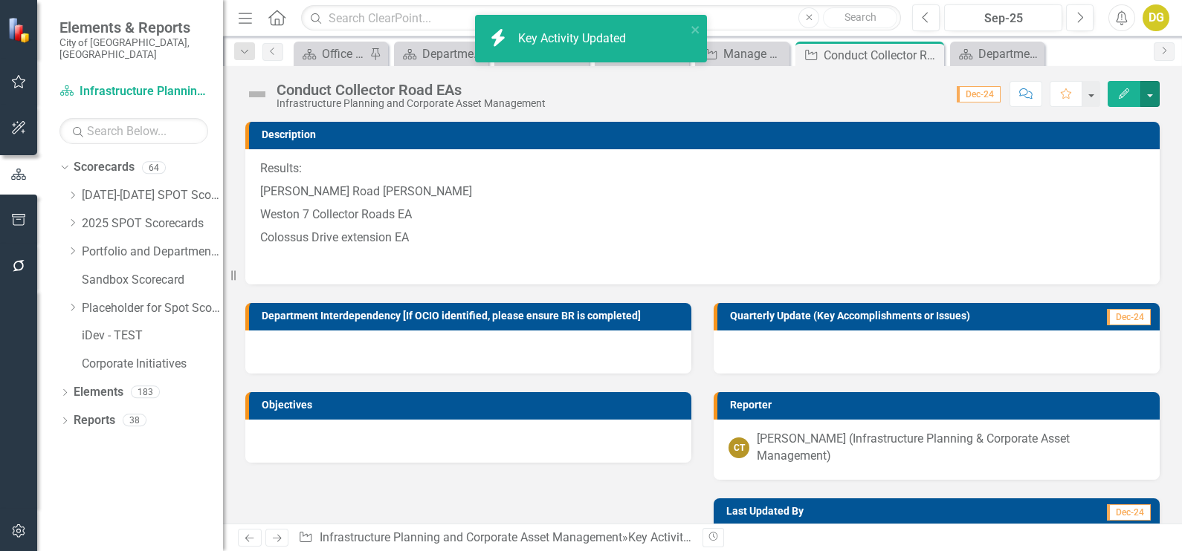
scroll to position [0, 0]
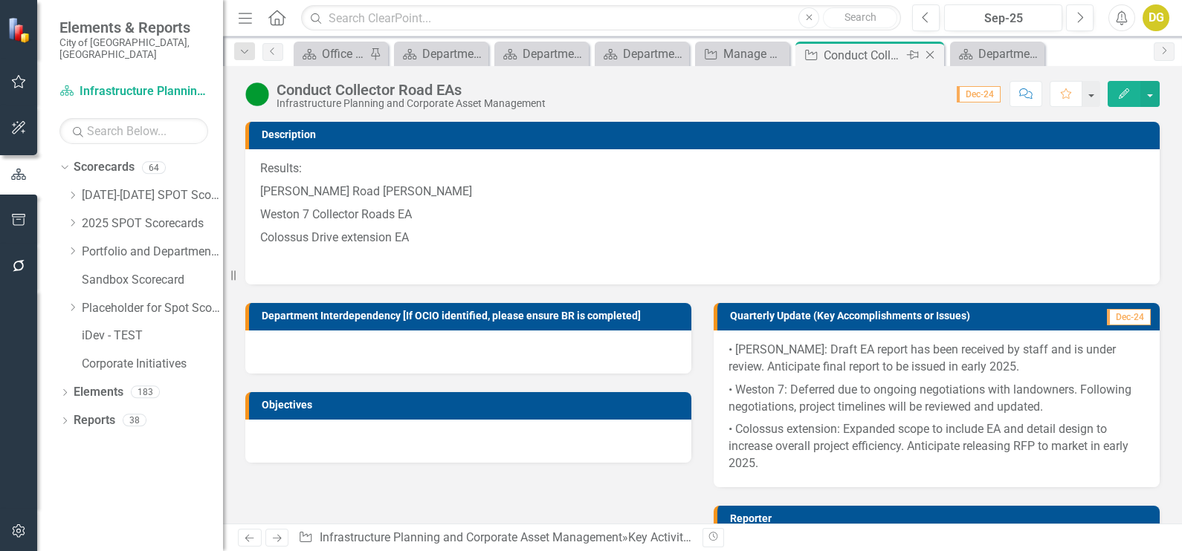
click at [933, 54] on icon "Close" at bounding box center [929, 55] width 15 height 12
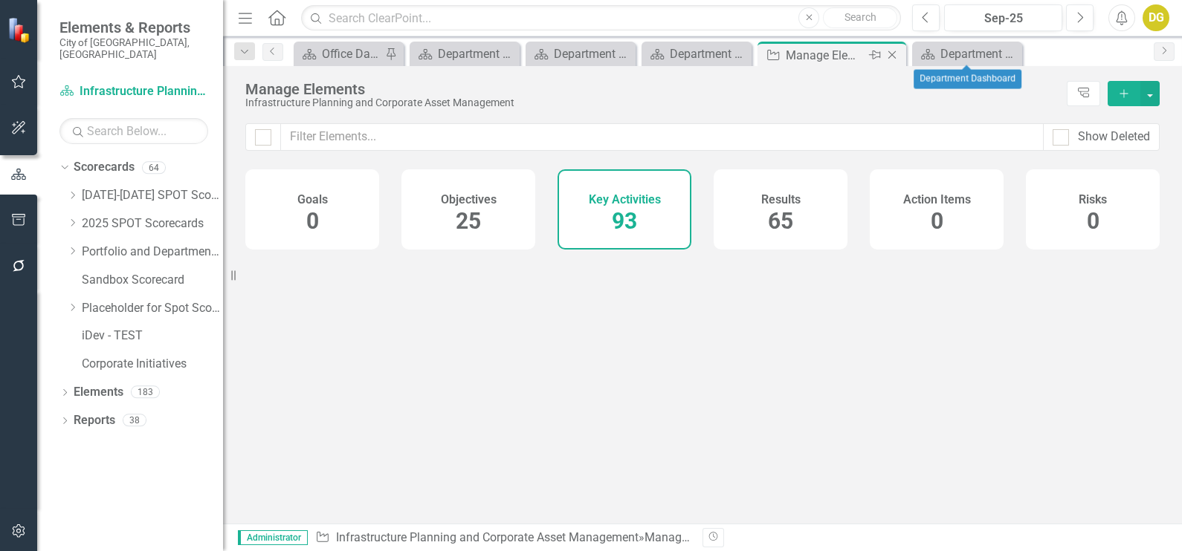
click at [892, 51] on icon "Close" at bounding box center [891, 55] width 15 height 12
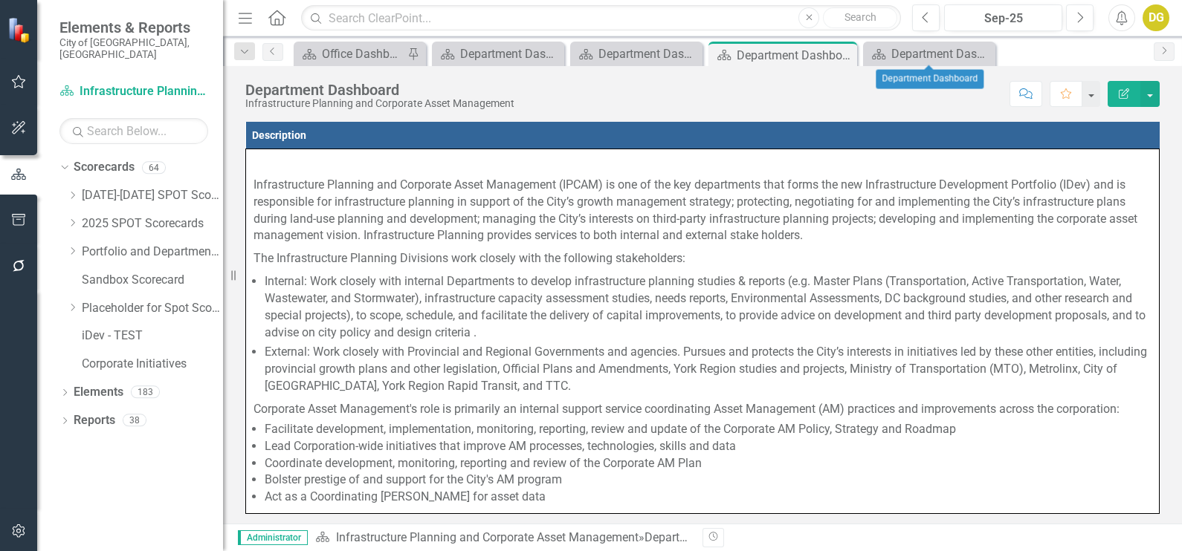
drag, startPoint x: 988, startPoint y: 48, endPoint x: 910, endPoint y: 51, distance: 78.1
click at [0, 0] on icon "Close" at bounding box center [0, 0] width 0 height 0
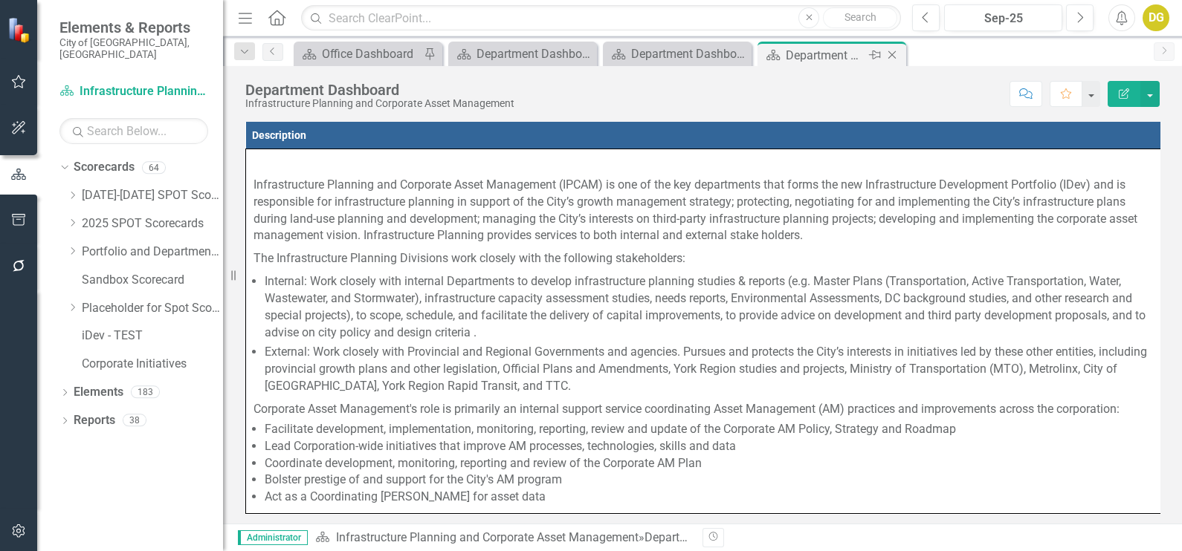
click at [896, 54] on icon "Close" at bounding box center [891, 55] width 15 height 12
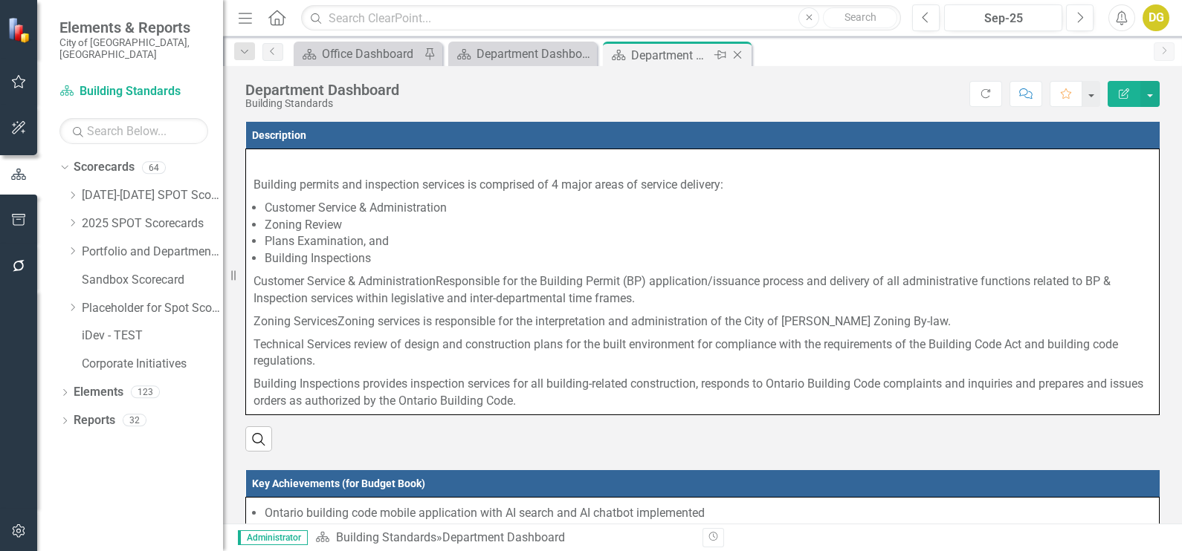
click at [739, 55] on icon "Close" at bounding box center [737, 55] width 15 height 12
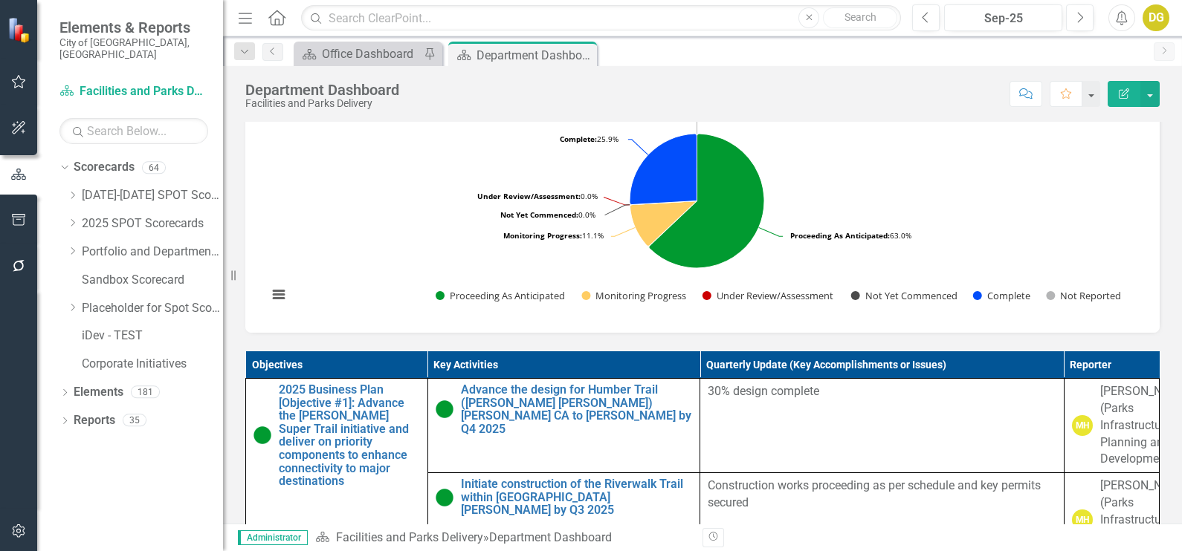
scroll to position [742, 0]
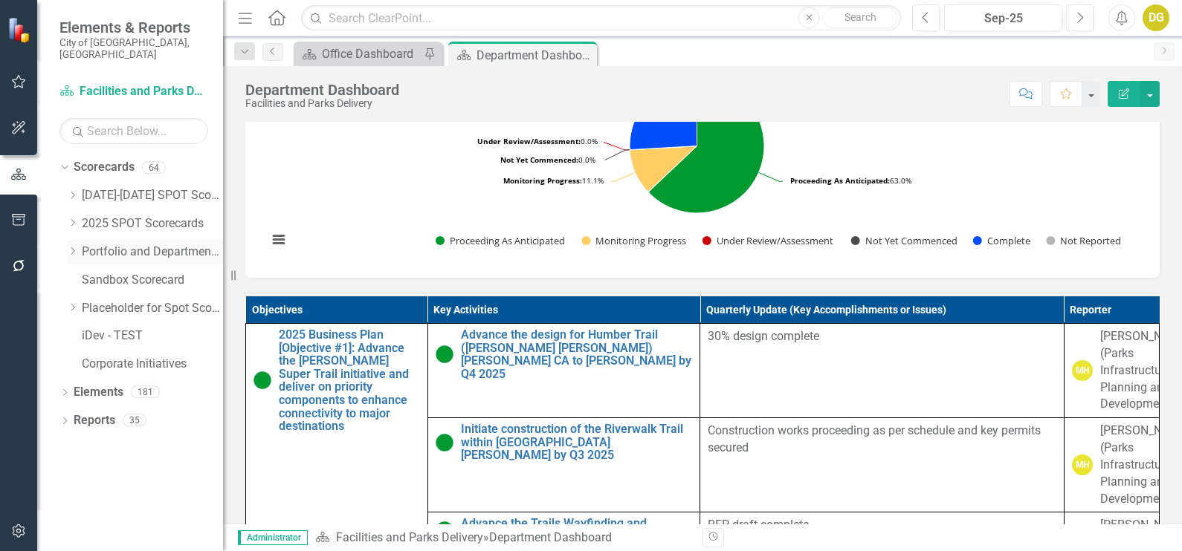
click at [68, 247] on icon "Dropdown" at bounding box center [72, 251] width 11 height 9
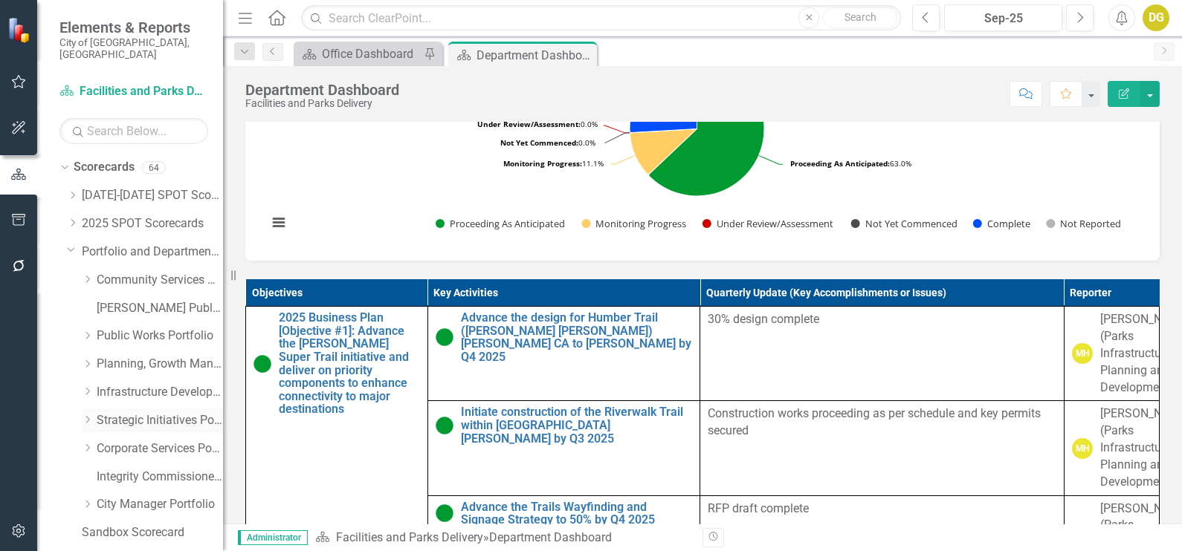
click at [89, 415] on icon "Dropdown" at bounding box center [87, 419] width 11 height 9
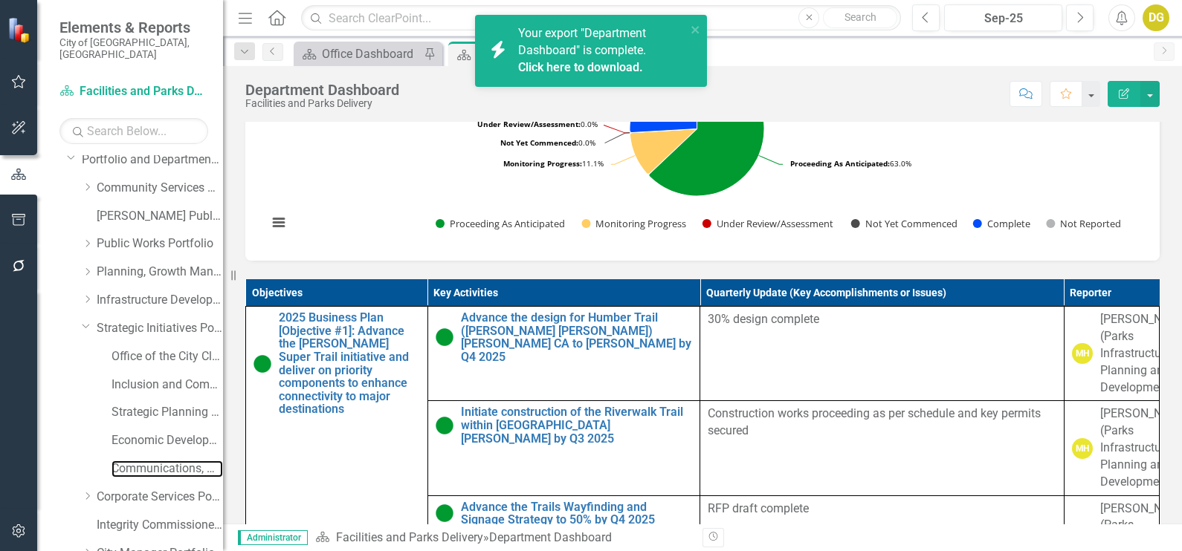
scroll to position [725, 0]
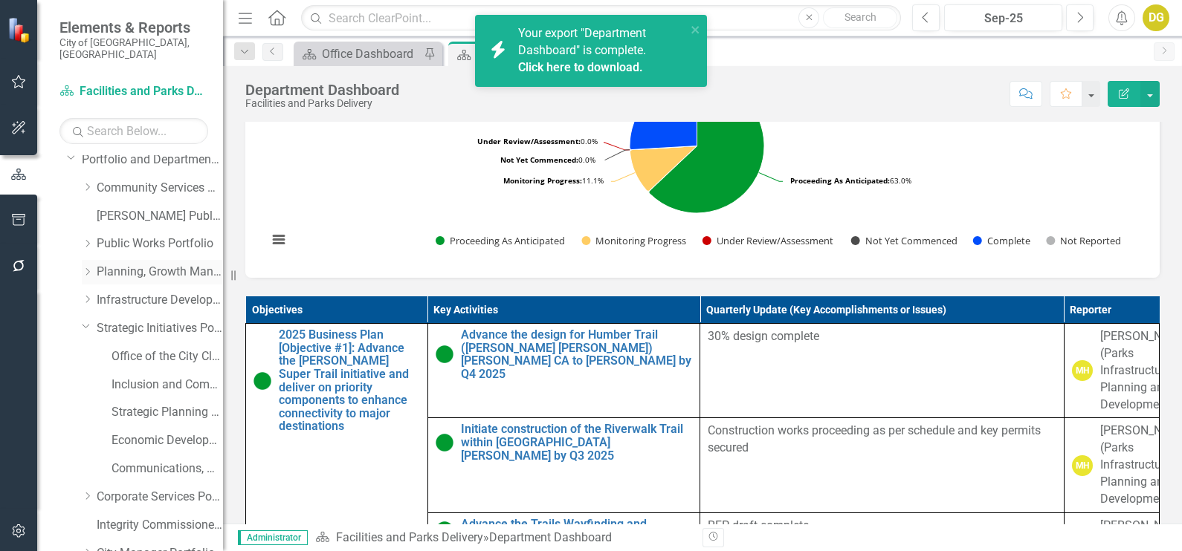
click at [88, 268] on icon "Dropdown" at bounding box center [87, 272] width 11 height 9
click at [134, 349] on link "Policy Planning and Special Programs" at bounding box center [166, 357] width 111 height 17
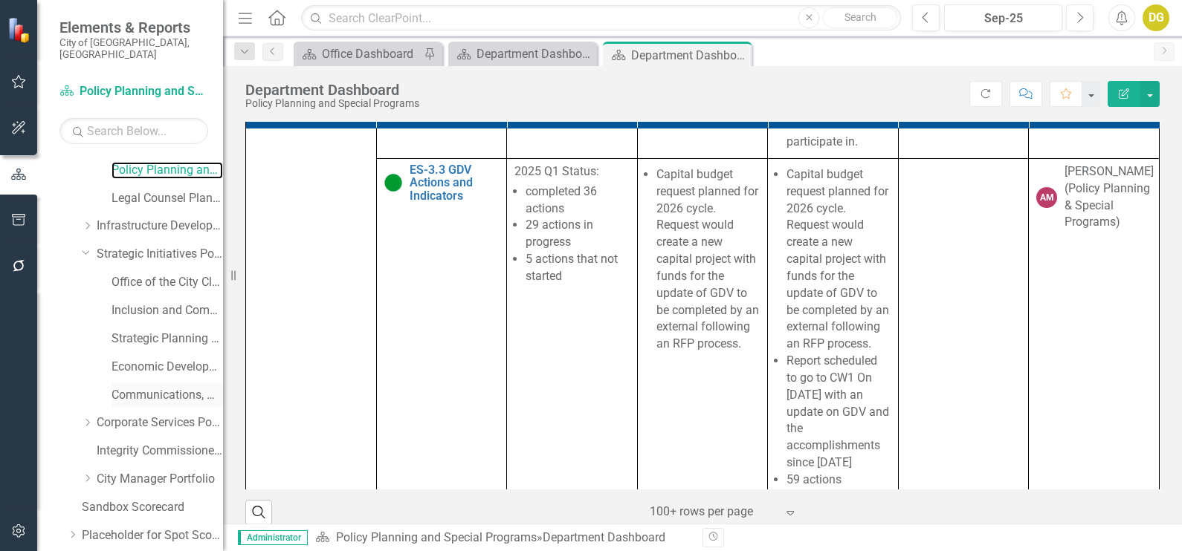
scroll to position [371, 0]
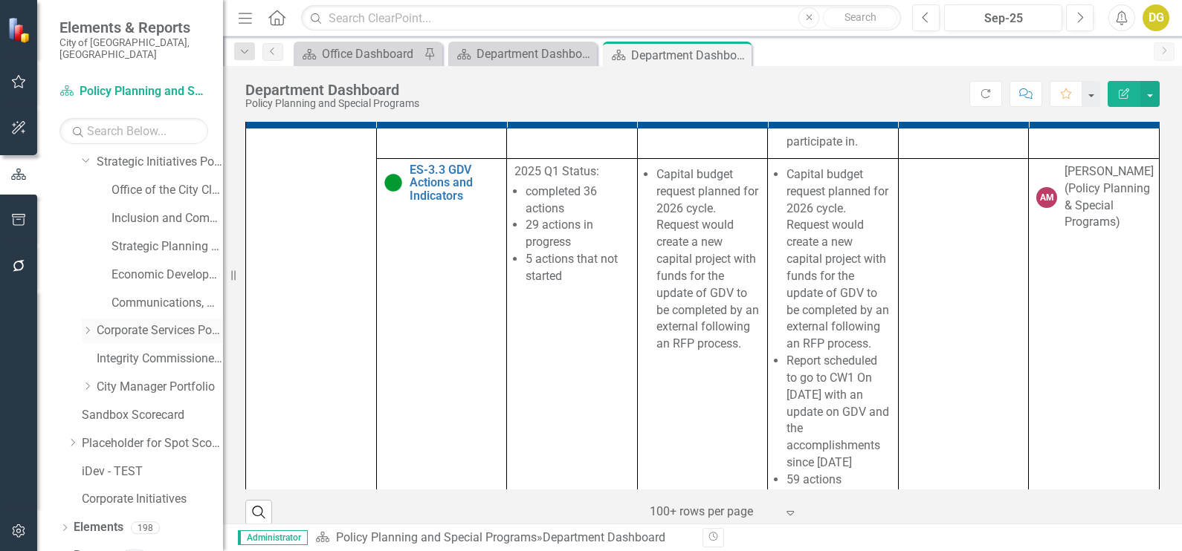
click at [89, 326] on icon "Dropdown" at bounding box center [87, 330] width 11 height 9
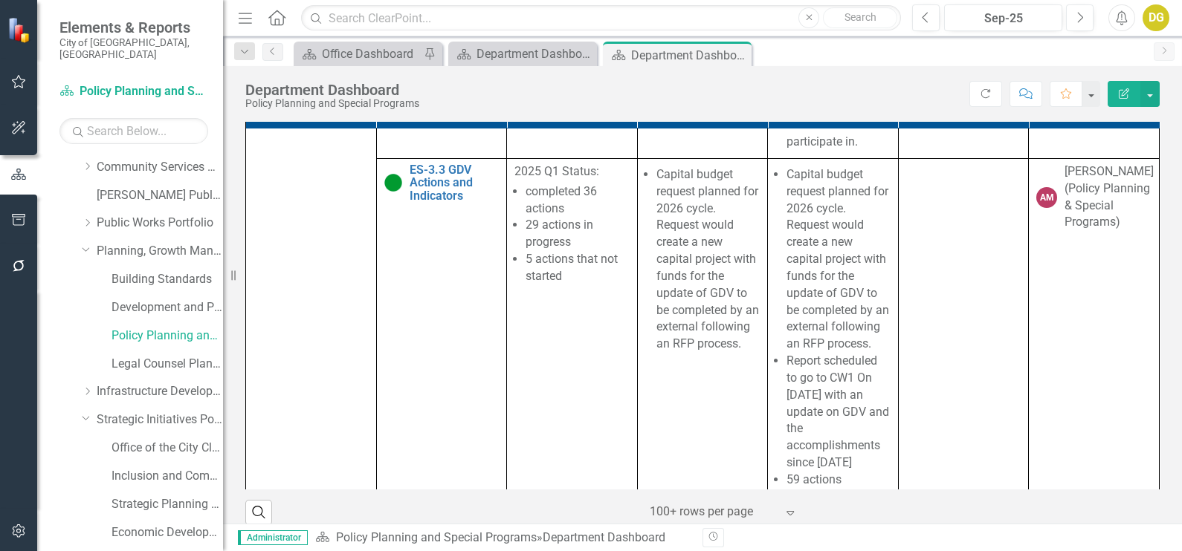
scroll to position [0, 0]
click at [88, 275] on icon "Dropdown" at bounding box center [87, 279] width 11 height 9
click at [143, 356] on link "Facility Management Operations" at bounding box center [166, 364] width 111 height 17
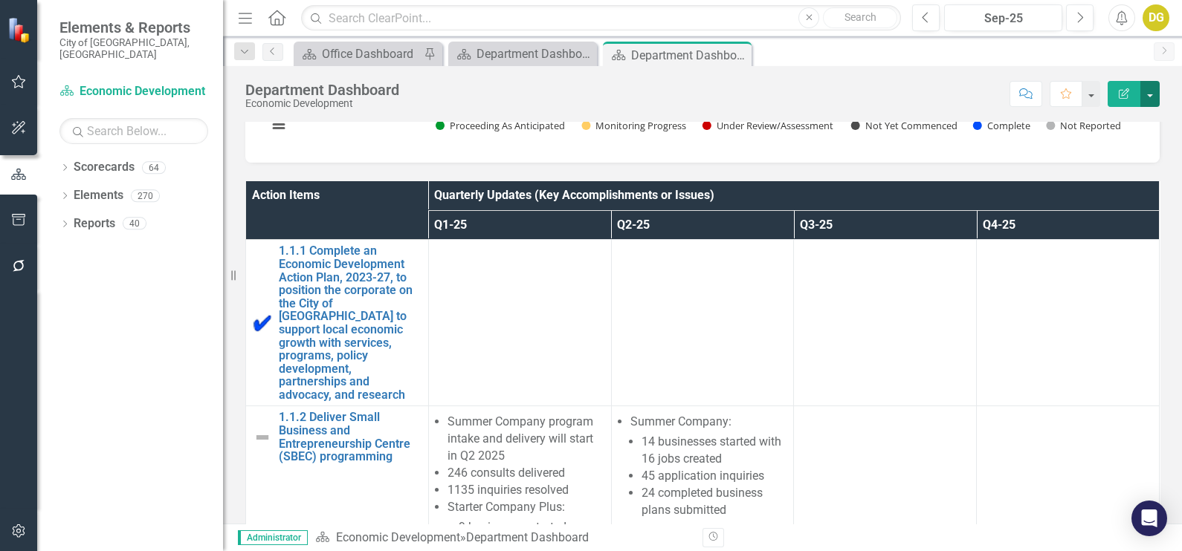
click at [1149, 102] on button "button" at bounding box center [1149, 94] width 19 height 26
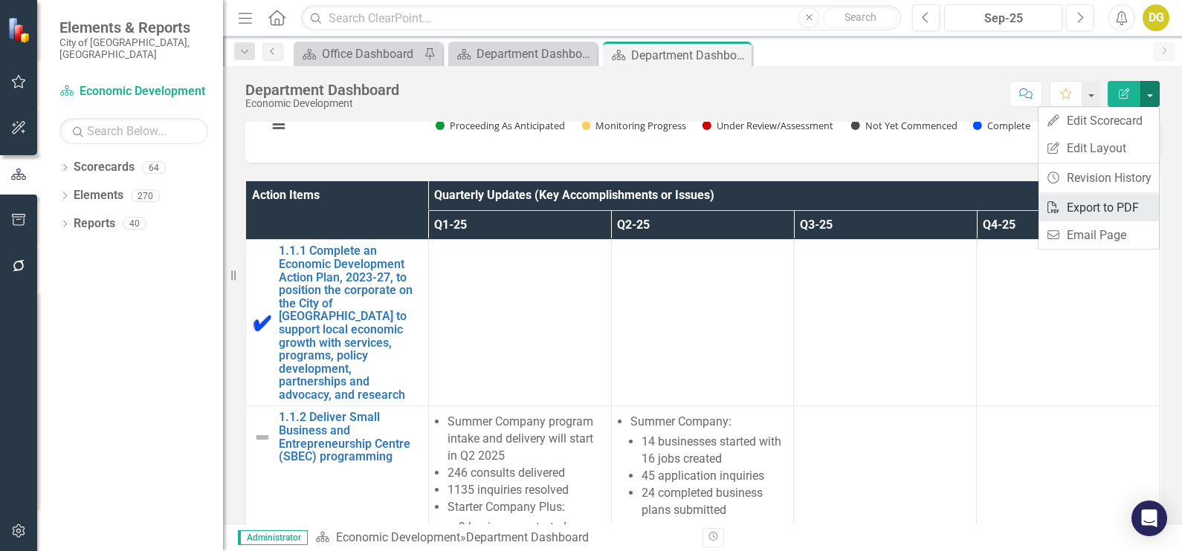
click at [1113, 212] on link "PDF Export to PDF" at bounding box center [1098, 207] width 120 height 27
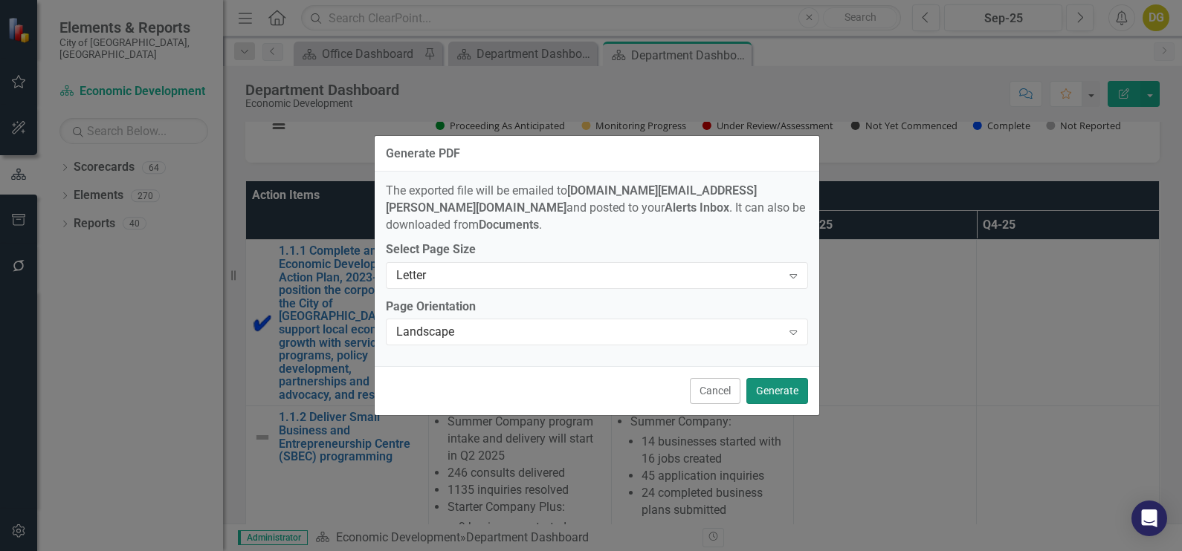
click at [771, 392] on button "Generate" at bounding box center [777, 391] width 62 height 26
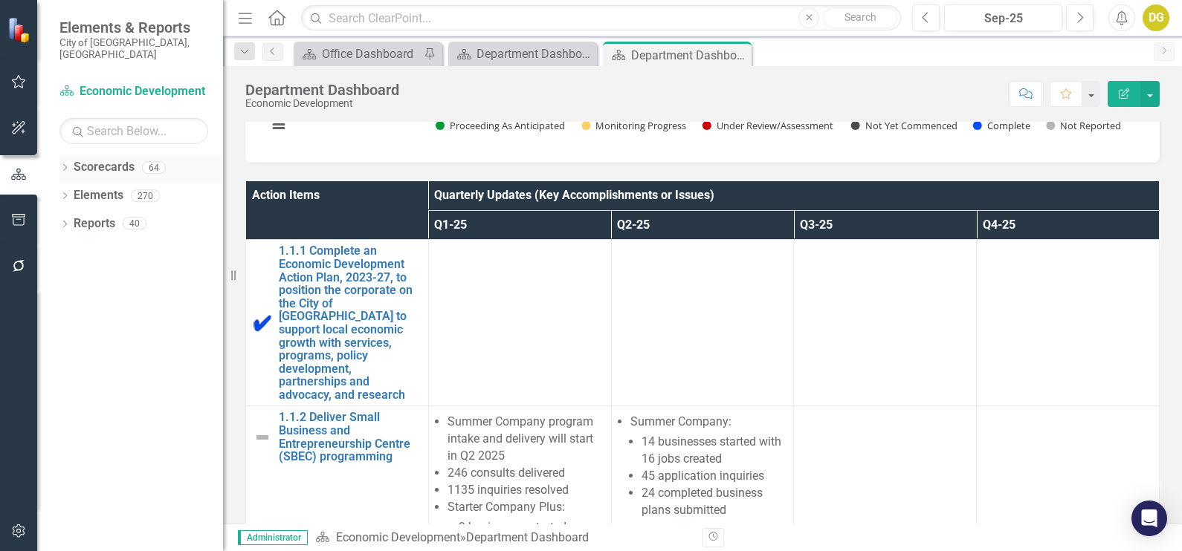
click at [63, 165] on icon "Dropdown" at bounding box center [64, 169] width 10 height 8
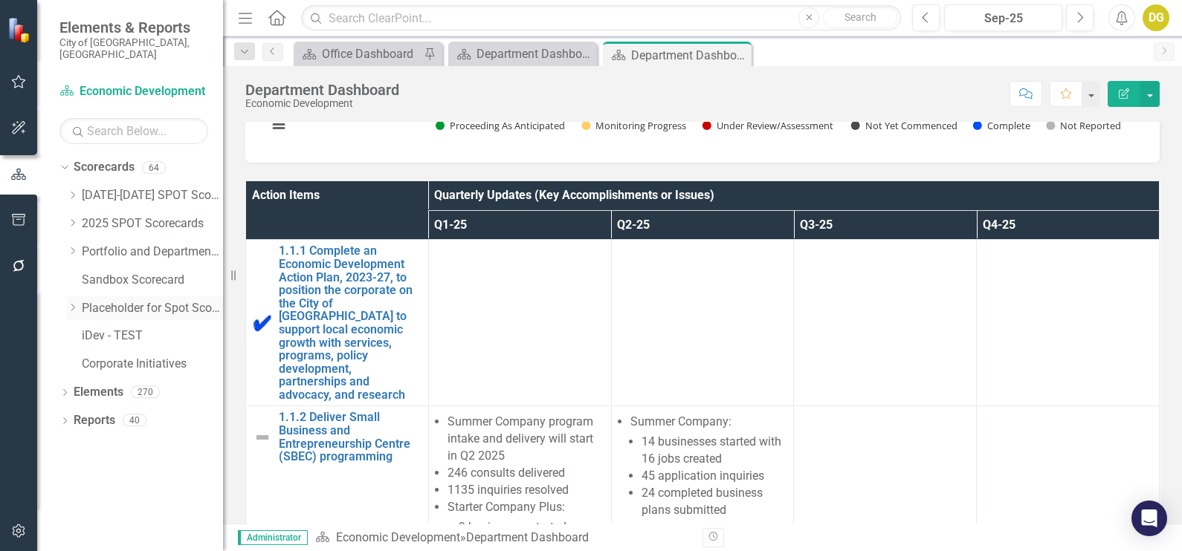
click at [73, 303] on icon "Dropdown" at bounding box center [72, 307] width 11 height 9
click at [73, 300] on icon "Dropdown" at bounding box center [71, 305] width 9 height 11
click at [73, 247] on icon "Dropdown" at bounding box center [72, 251] width 11 height 9
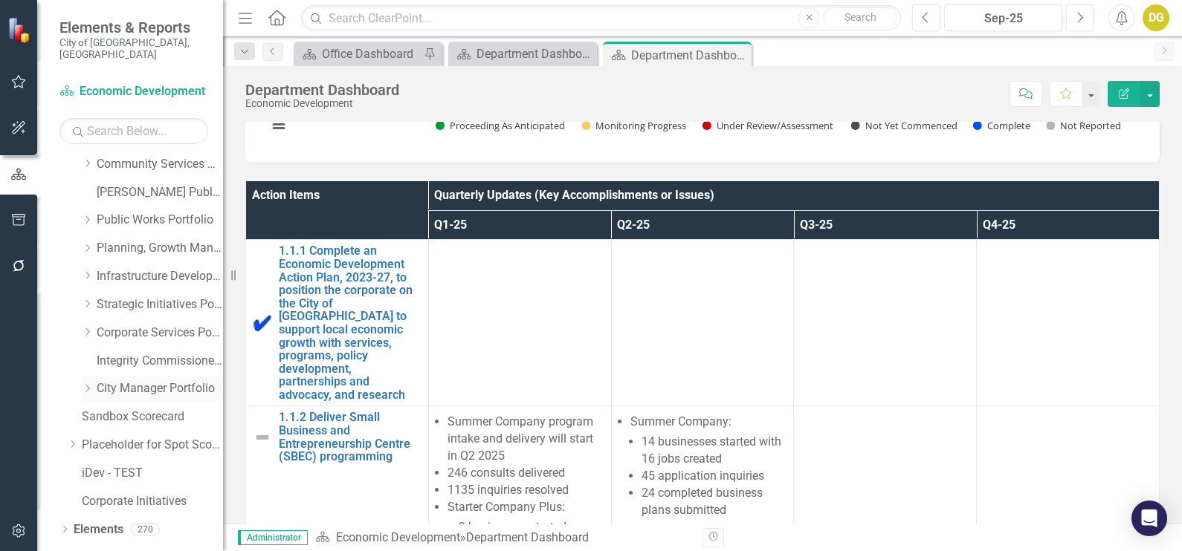
scroll to position [126, 0]
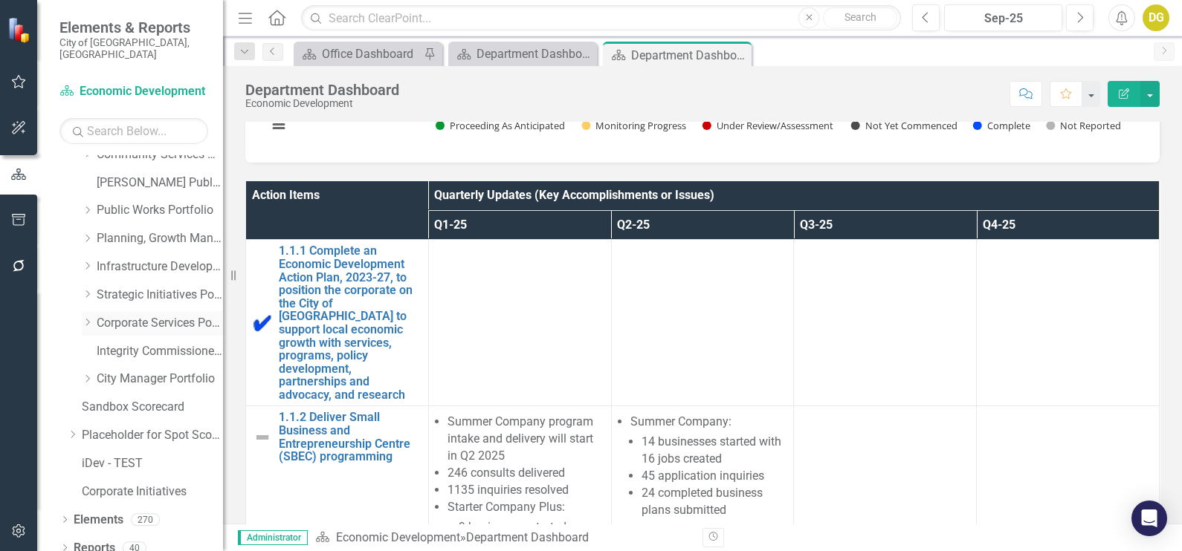
click at [85, 318] on icon "Dropdown" at bounding box center [87, 322] width 11 height 9
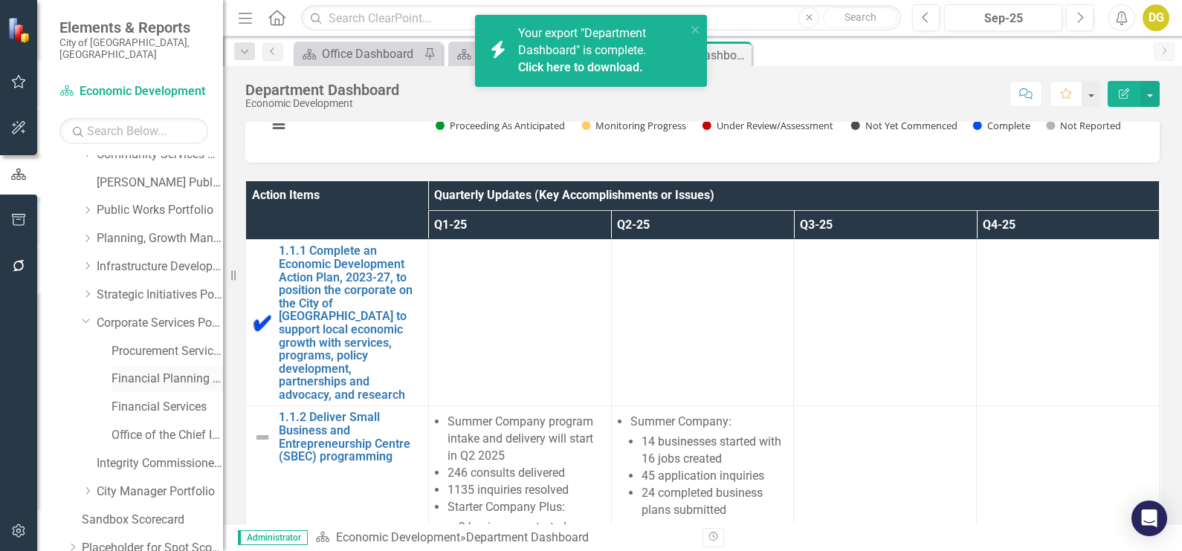
drag, startPoint x: 134, startPoint y: 340, endPoint x: 127, endPoint y: 363, distance: 23.3
click at [130, 456] on link "Integrity Commissioner & Lobbyist Registrar" at bounding box center [160, 464] width 126 height 17
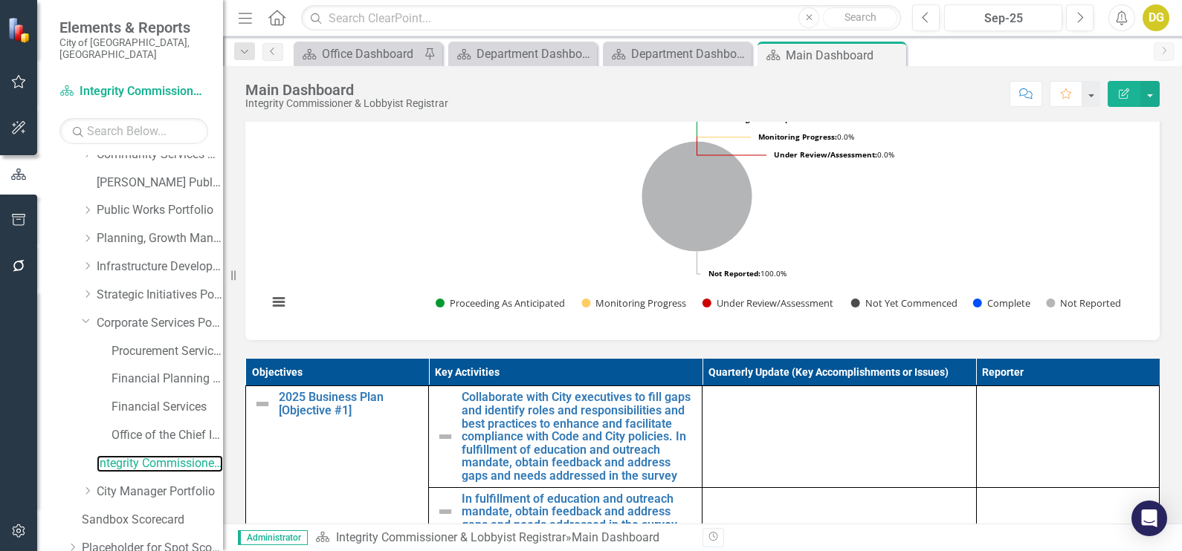
scroll to position [464, 0]
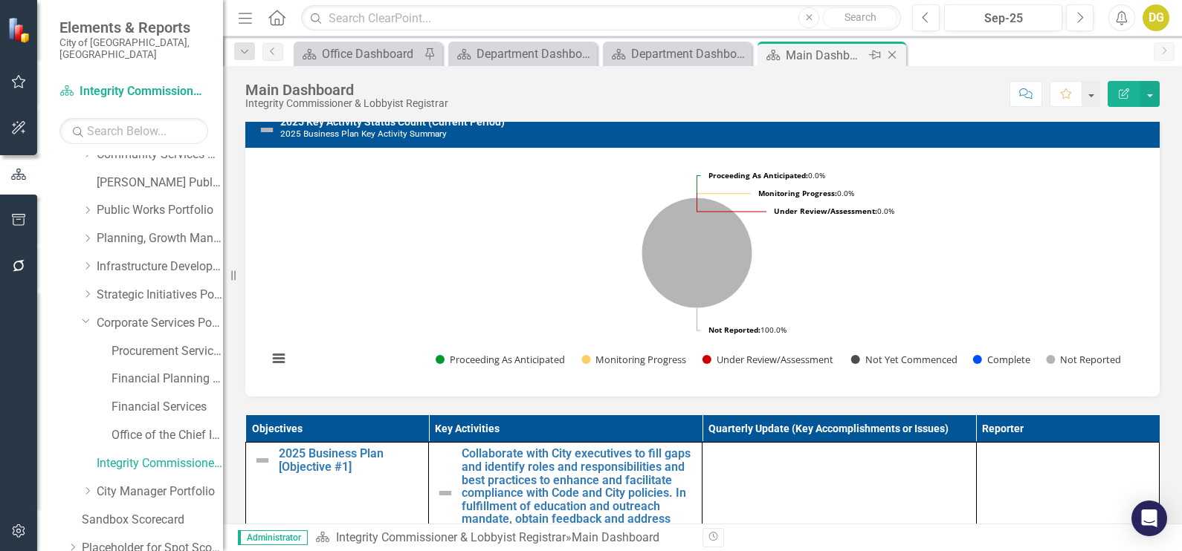
click at [893, 56] on icon at bounding box center [892, 55] width 8 height 8
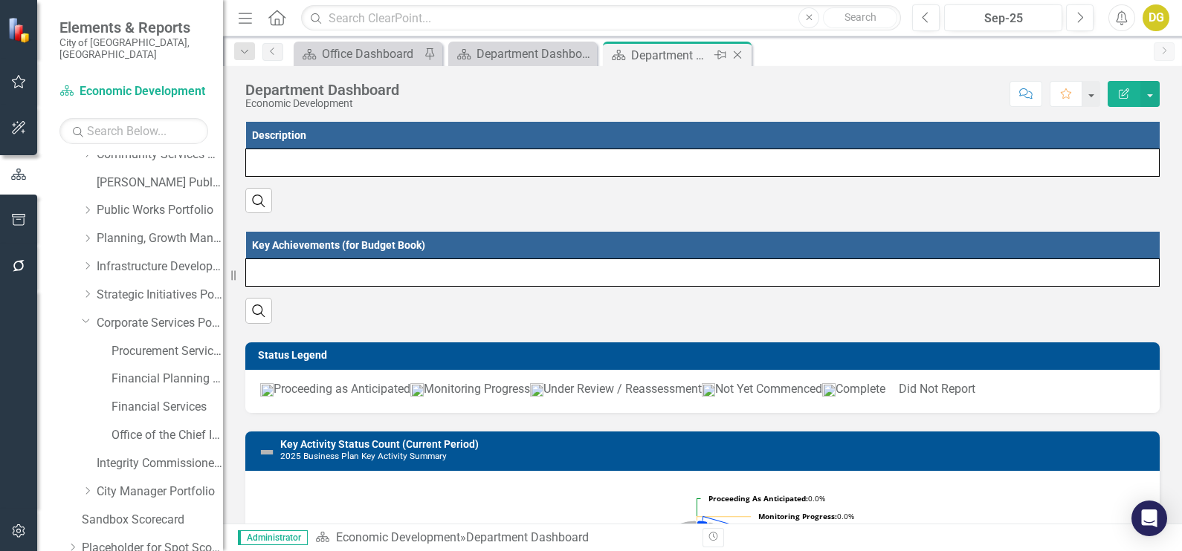
click at [739, 53] on icon at bounding box center [738, 55] width 8 height 8
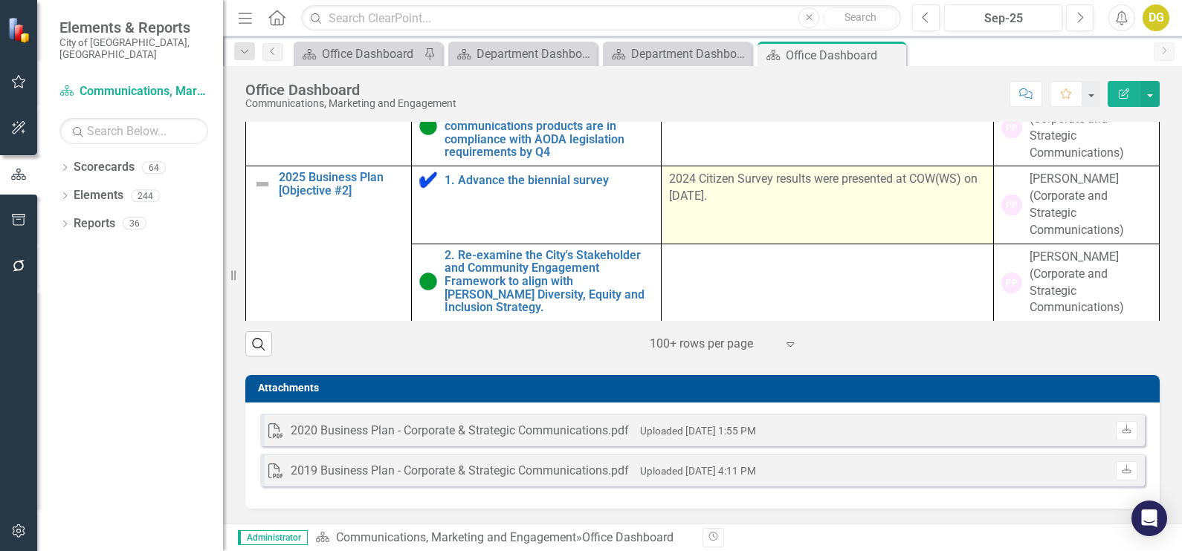
scroll to position [1130, 0]
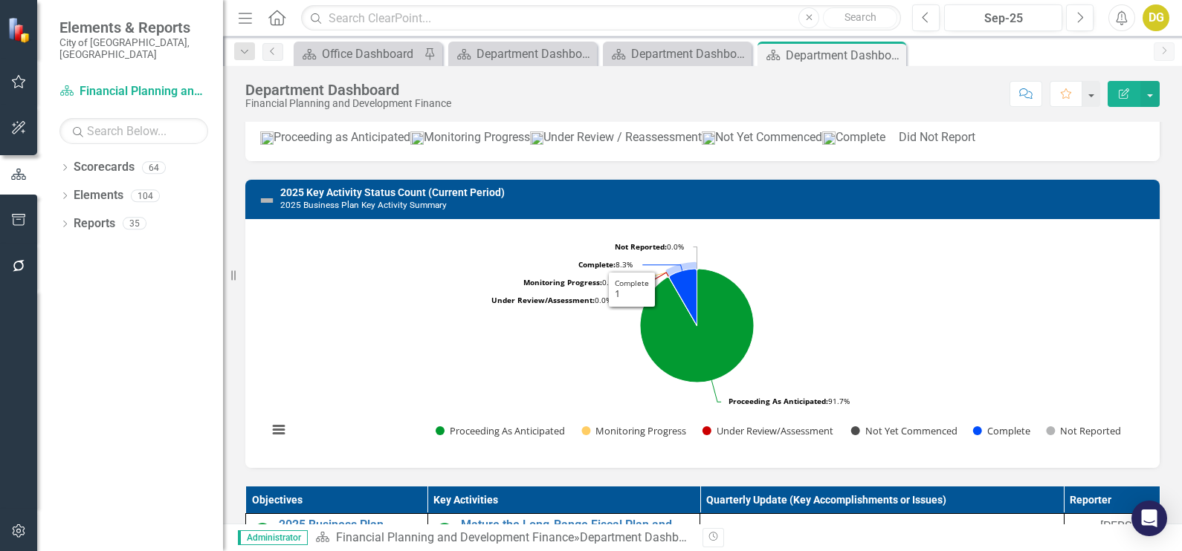
scroll to position [371, 0]
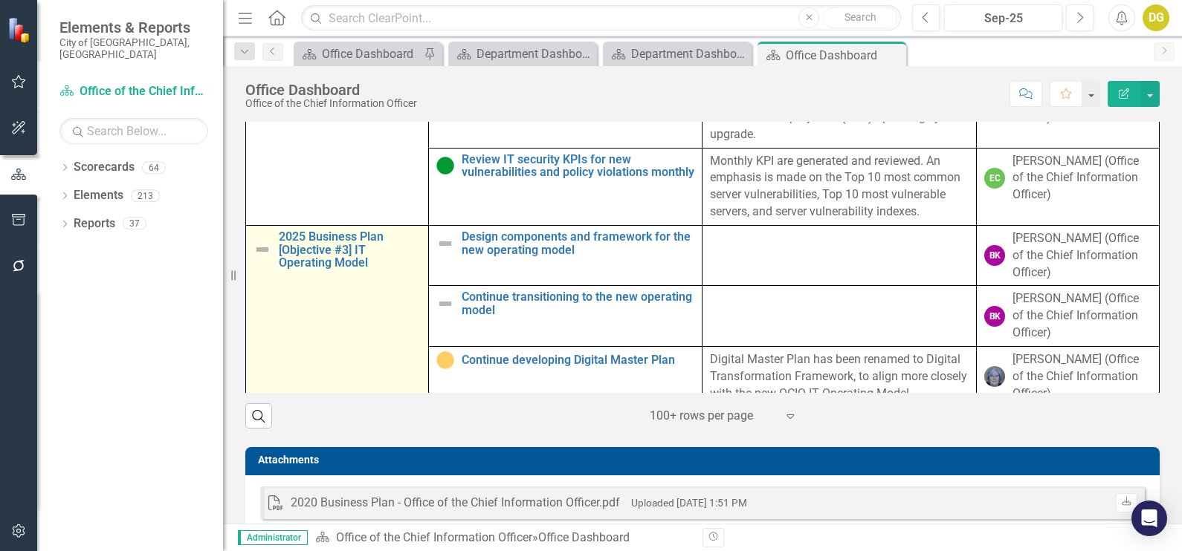
scroll to position [551, 0]
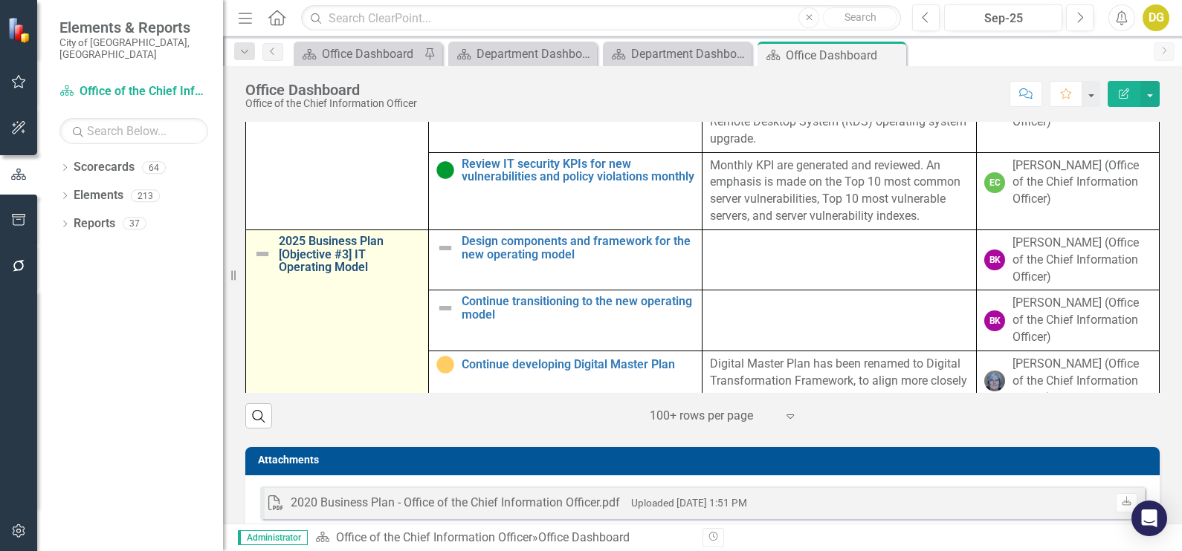
click at [326, 274] on link "2025 Business Plan [Objective #3] IT Operating Model" at bounding box center [350, 254] width 142 height 39
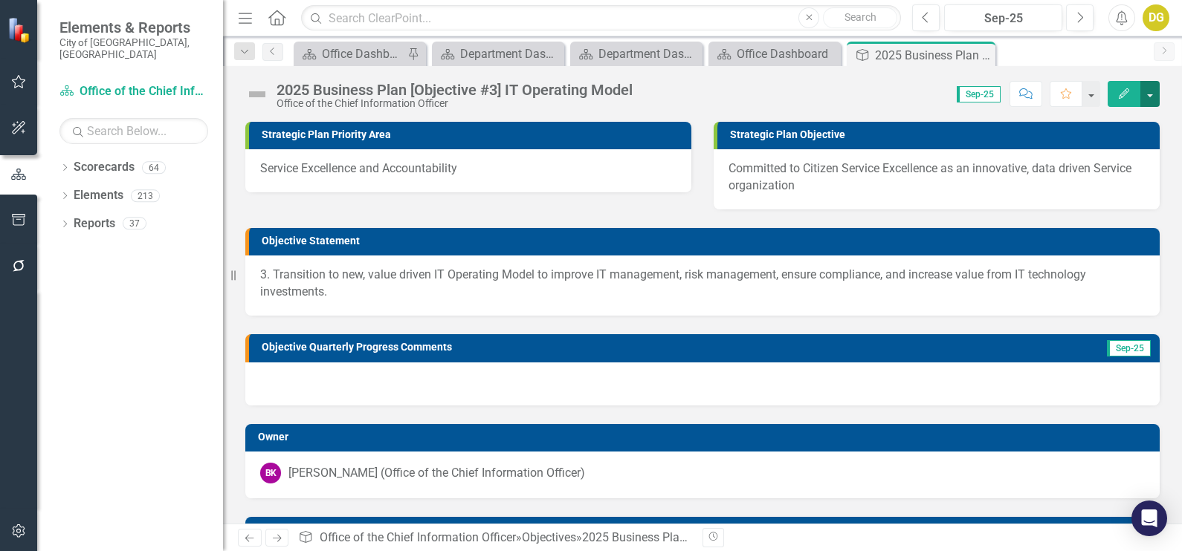
click at [1147, 95] on button "button" at bounding box center [1149, 94] width 19 height 26
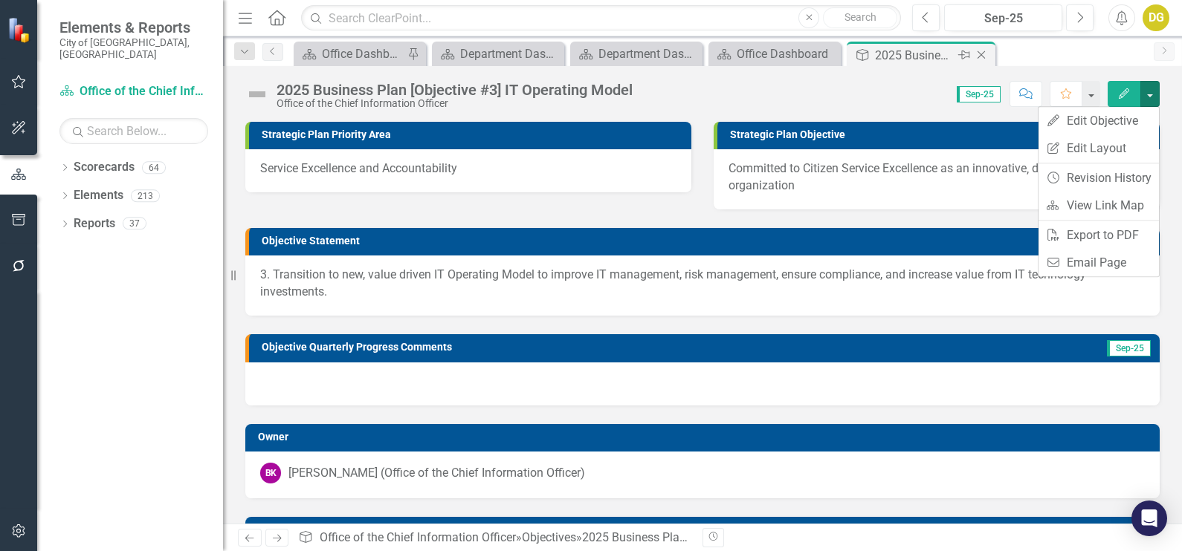
click at [985, 52] on icon "Close" at bounding box center [981, 55] width 15 height 12
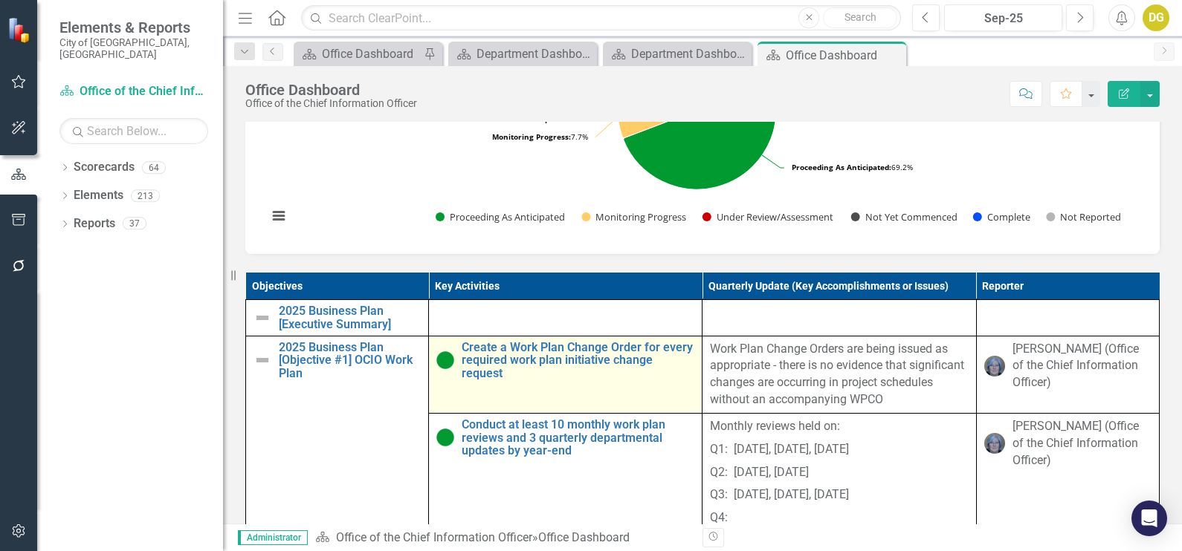
scroll to position [464, 0]
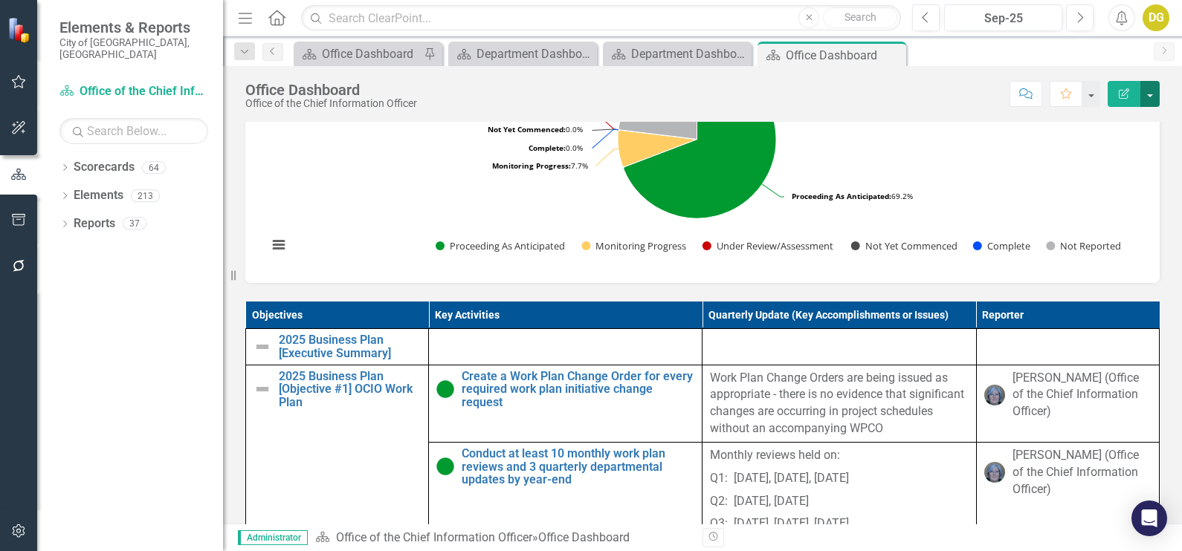
click at [1155, 94] on button "button" at bounding box center [1149, 94] width 19 height 26
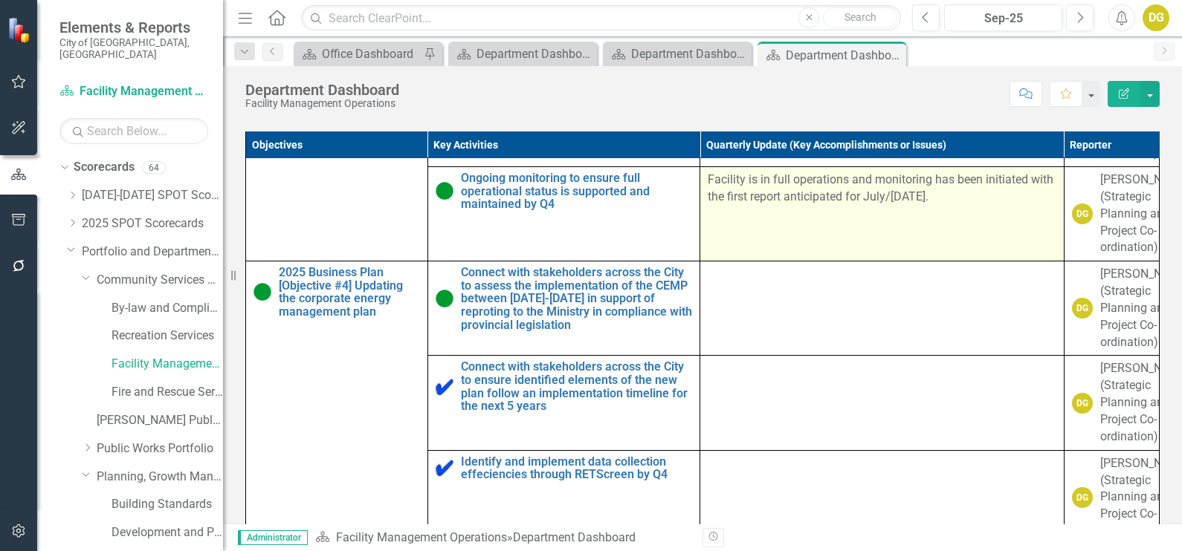
scroll to position [1265, 0]
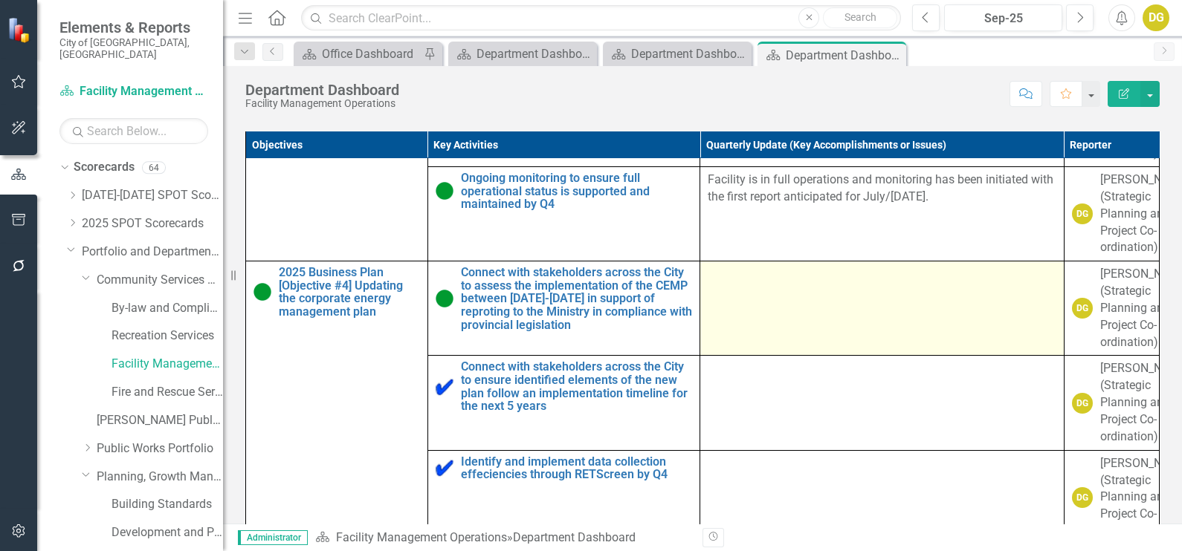
click at [741, 262] on td at bounding box center [881, 309] width 363 height 94
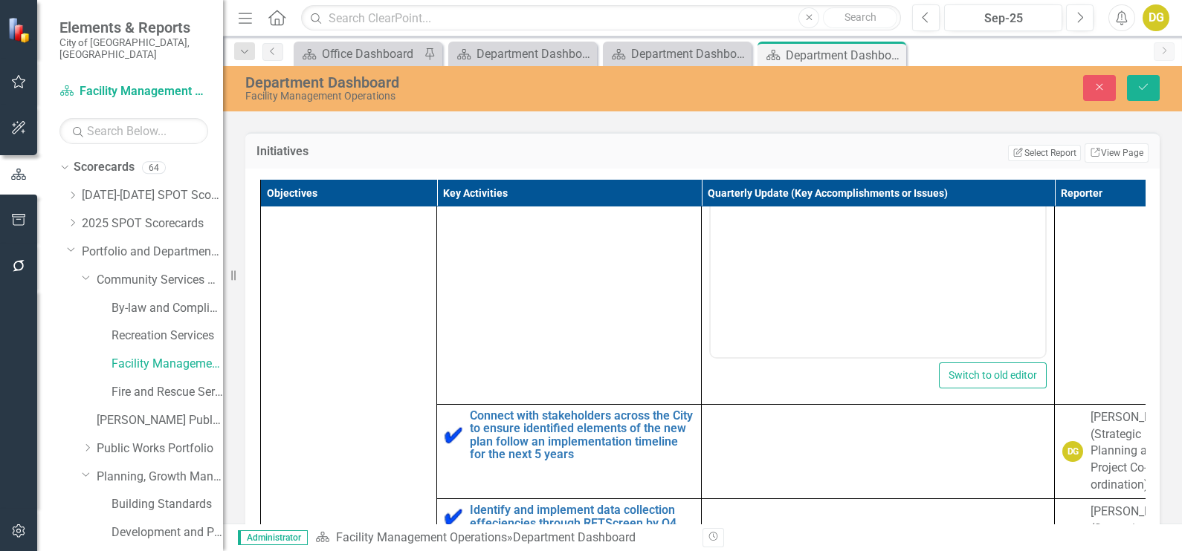
scroll to position [0, 0]
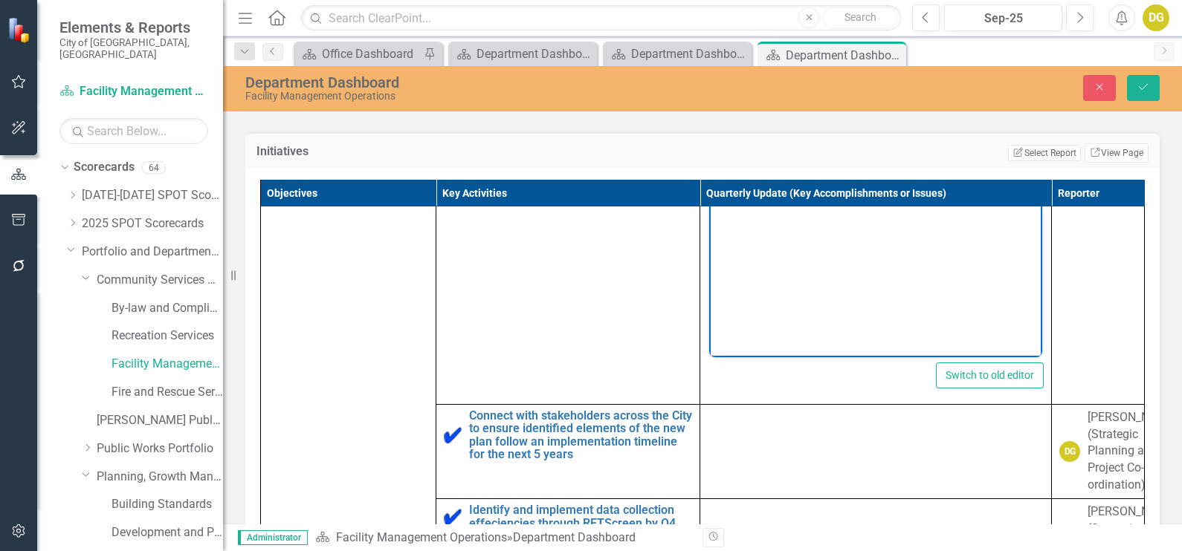
click at [738, 141] on body "Rich Text Area. Press ALT-0 for help." at bounding box center [875, 208] width 333 height 223
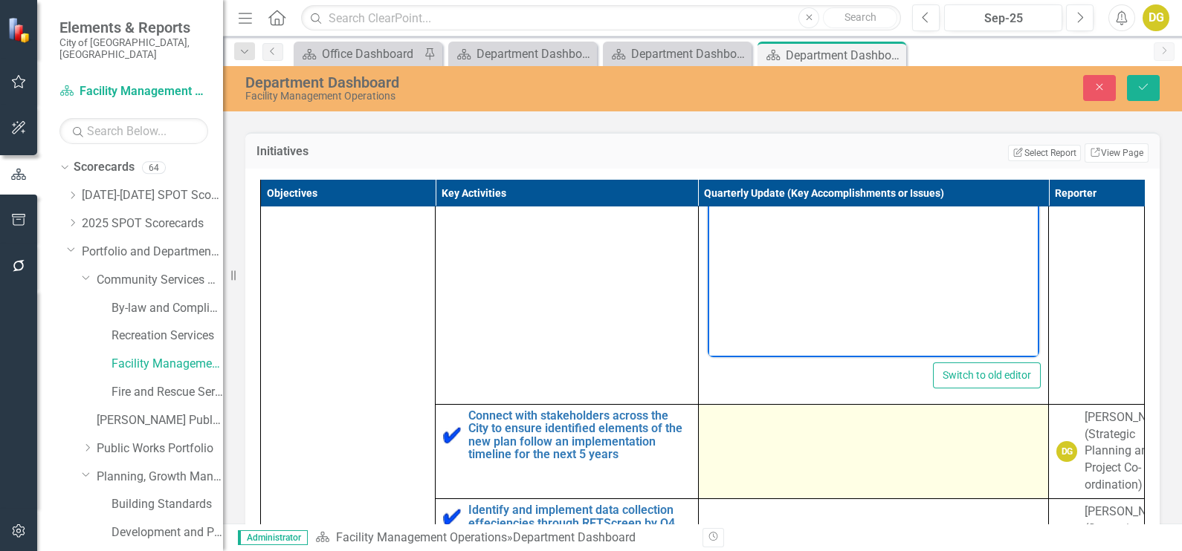
scroll to position [1199, 0]
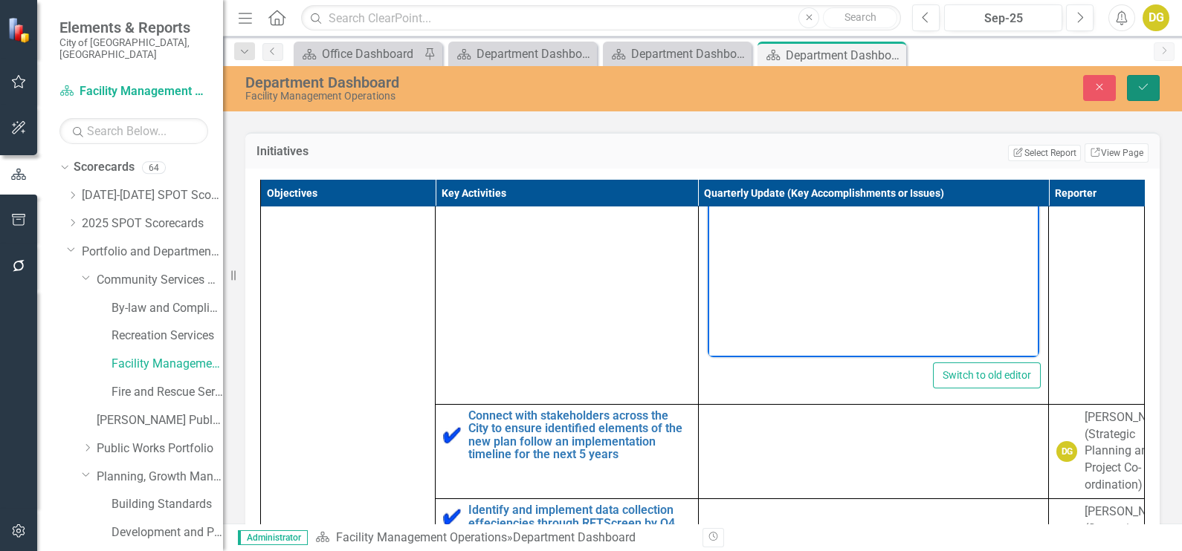
click at [1156, 82] on button "Save" at bounding box center [1143, 88] width 33 height 26
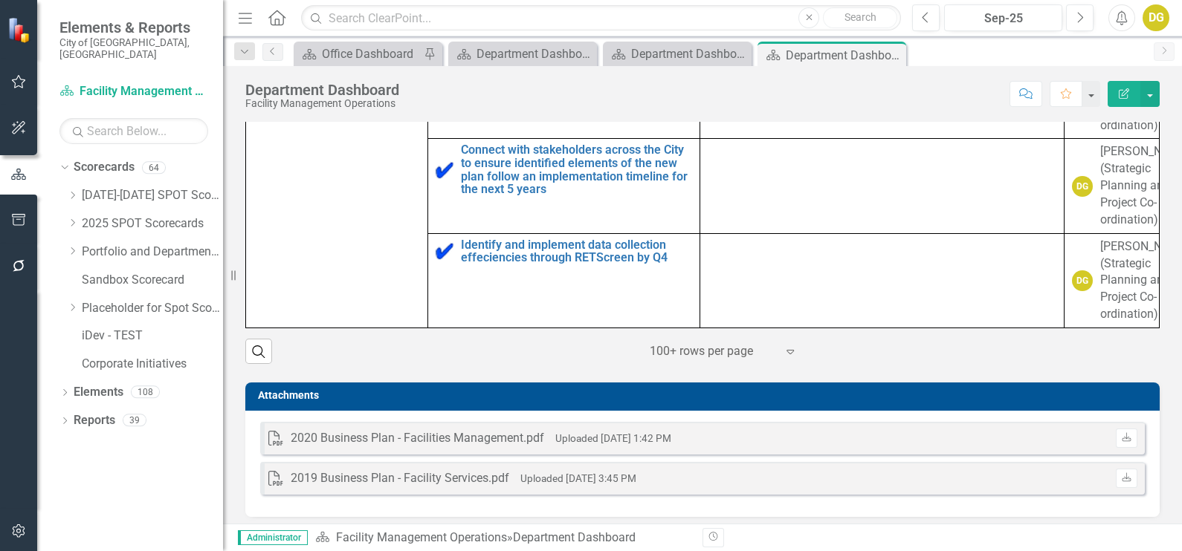
scroll to position [1115, 0]
click at [797, 66] on p "Report prepared for November CoW session." at bounding box center [881, 57] width 348 height 17
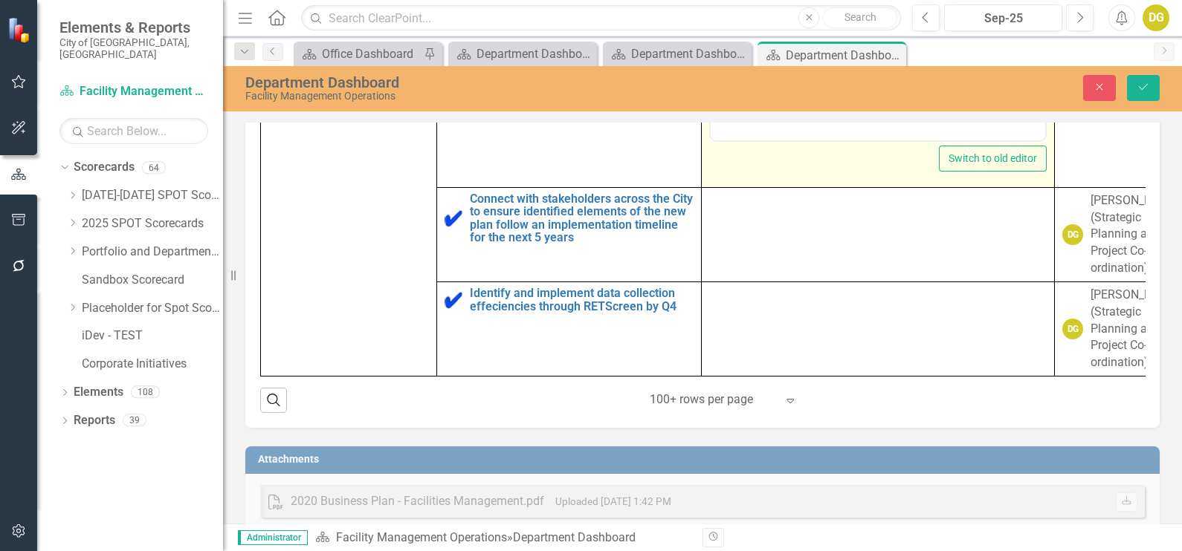
scroll to position [0, 0]
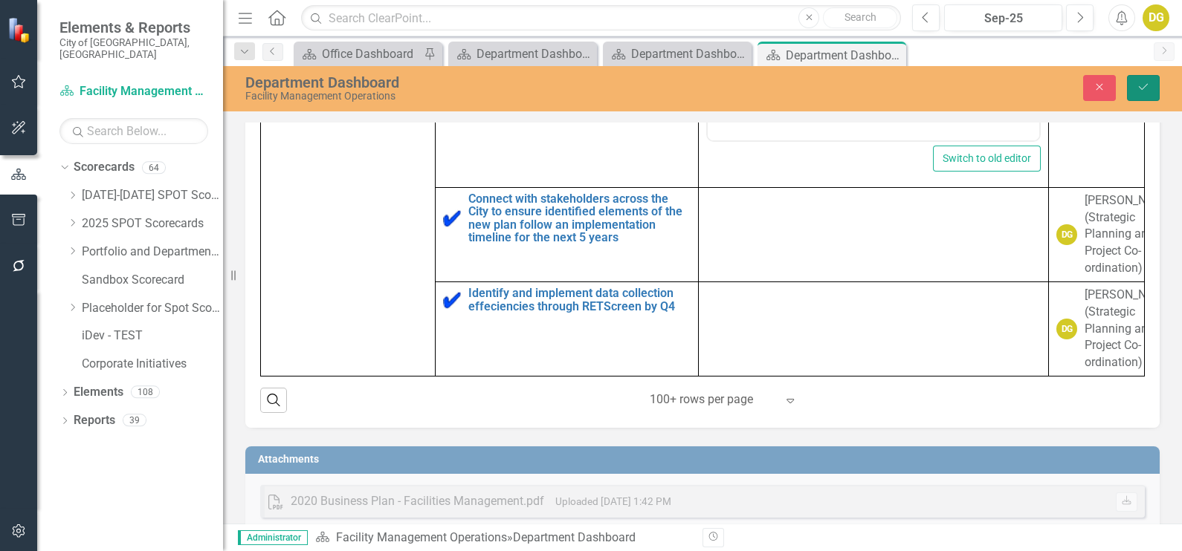
click at [1144, 88] on icon "Save" at bounding box center [1142, 87] width 13 height 10
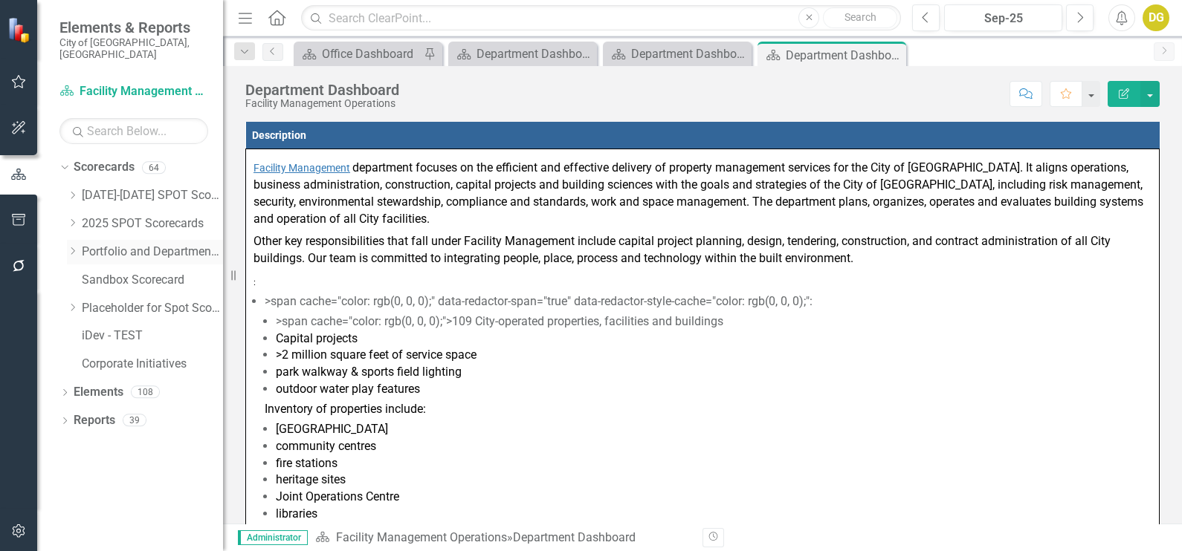
click at [69, 246] on div "Dropdown" at bounding box center [72, 252] width 11 height 13
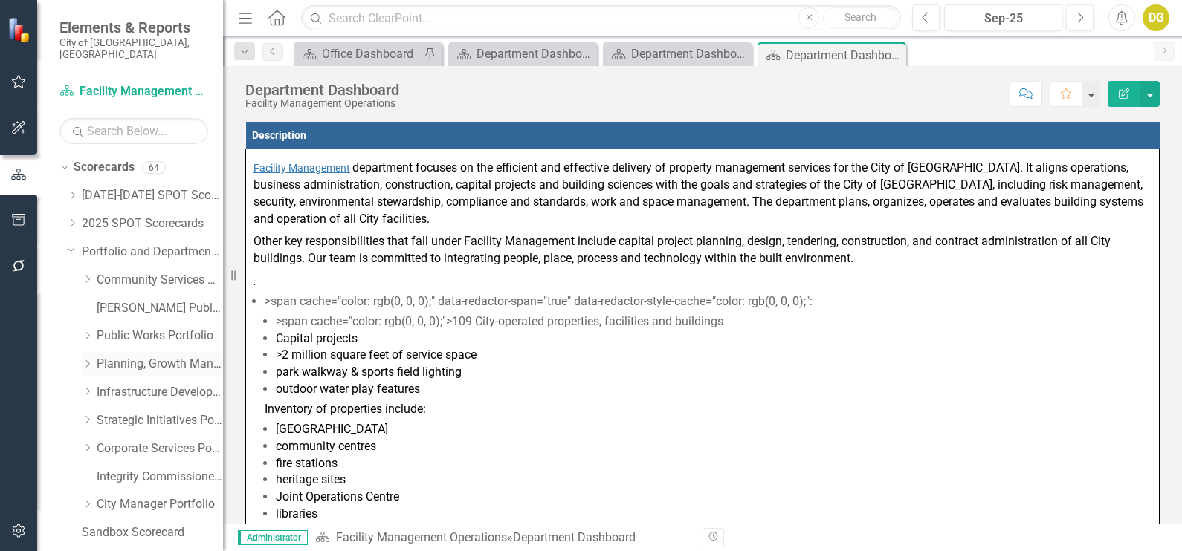
click at [91, 358] on div "Dropdown" at bounding box center [87, 364] width 11 height 13
click at [125, 384] on link "Building Standards" at bounding box center [166, 392] width 111 height 17
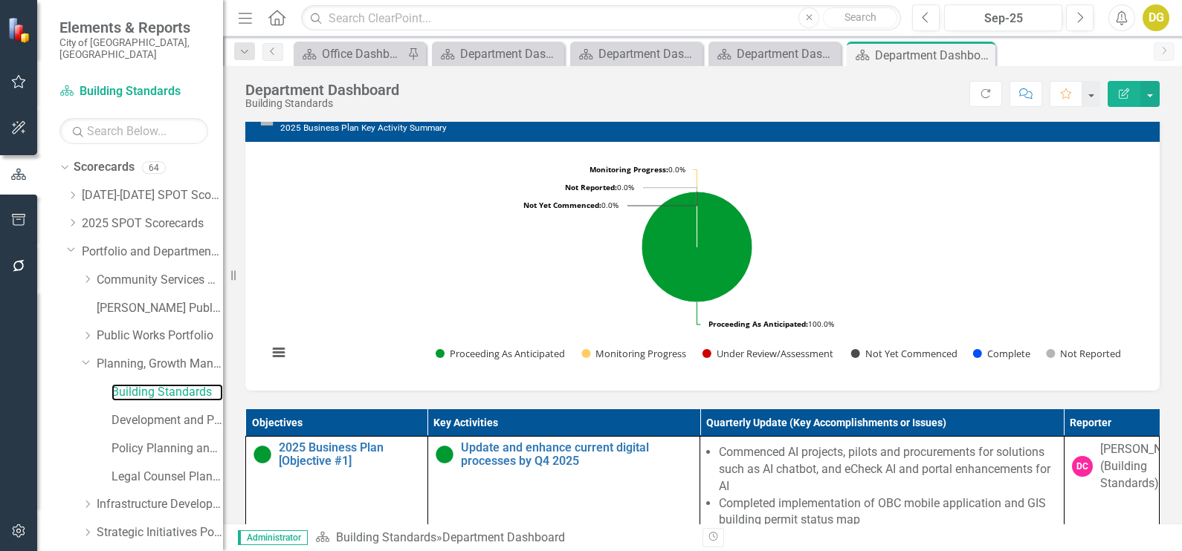
scroll to position [650, 0]
